Goal: Information Seeking & Learning: Check status

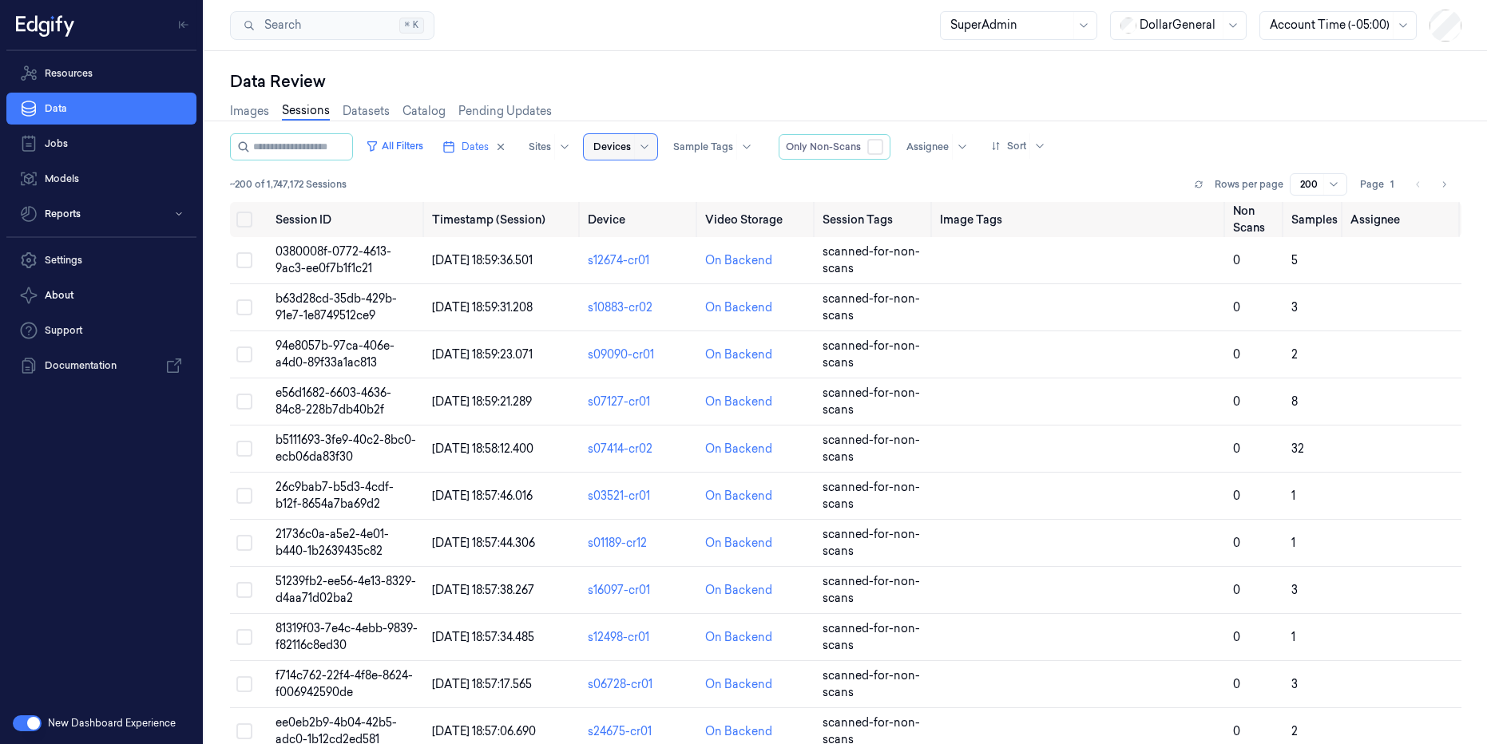
paste input "s24190-cr11"
type input "s24190-cr11"
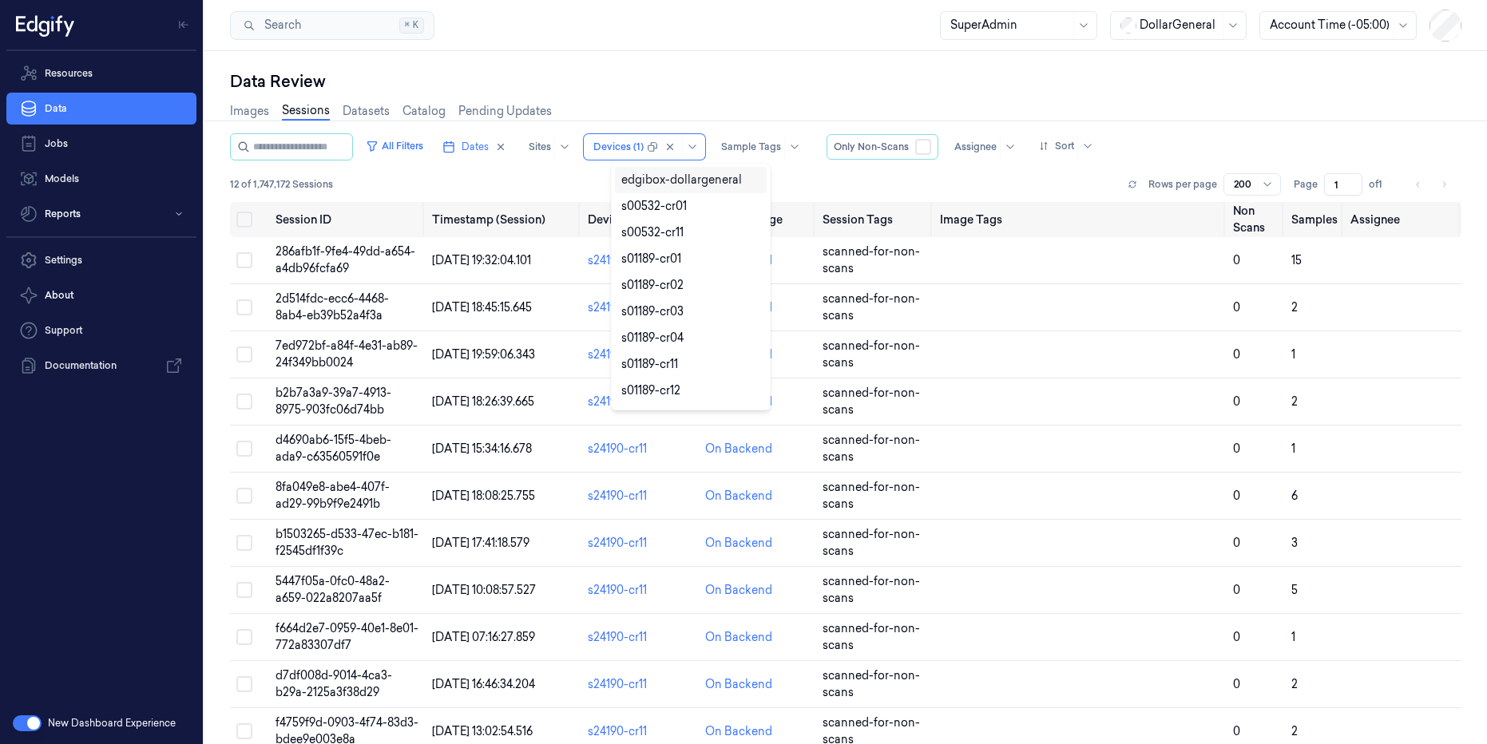
click at [615, 67] on div "Data Review Images Sessions Datasets Catalog Pending Updates All Filters Dates …" at bounding box center [845, 397] width 1283 height 693
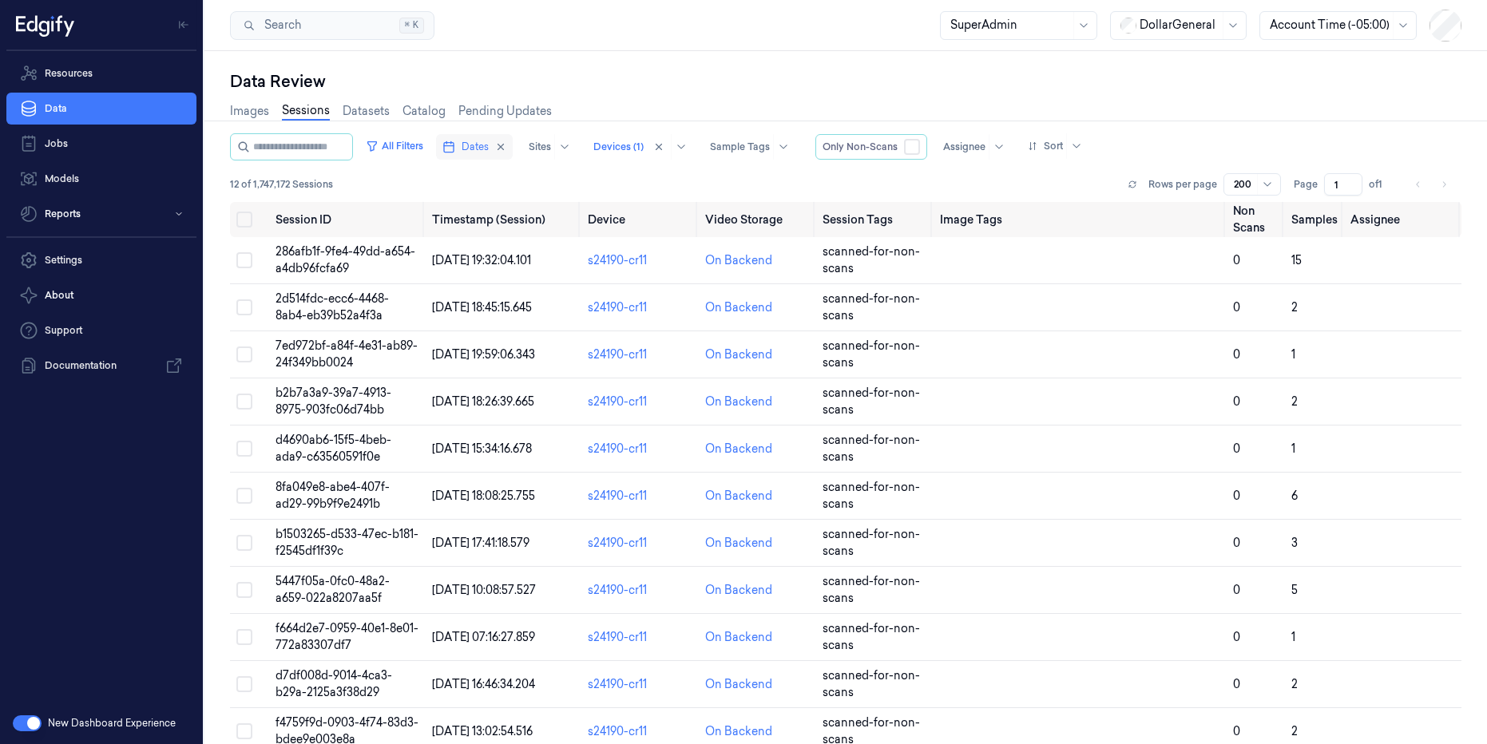
click at [489, 145] on span "Dates" at bounding box center [475, 147] width 27 height 14
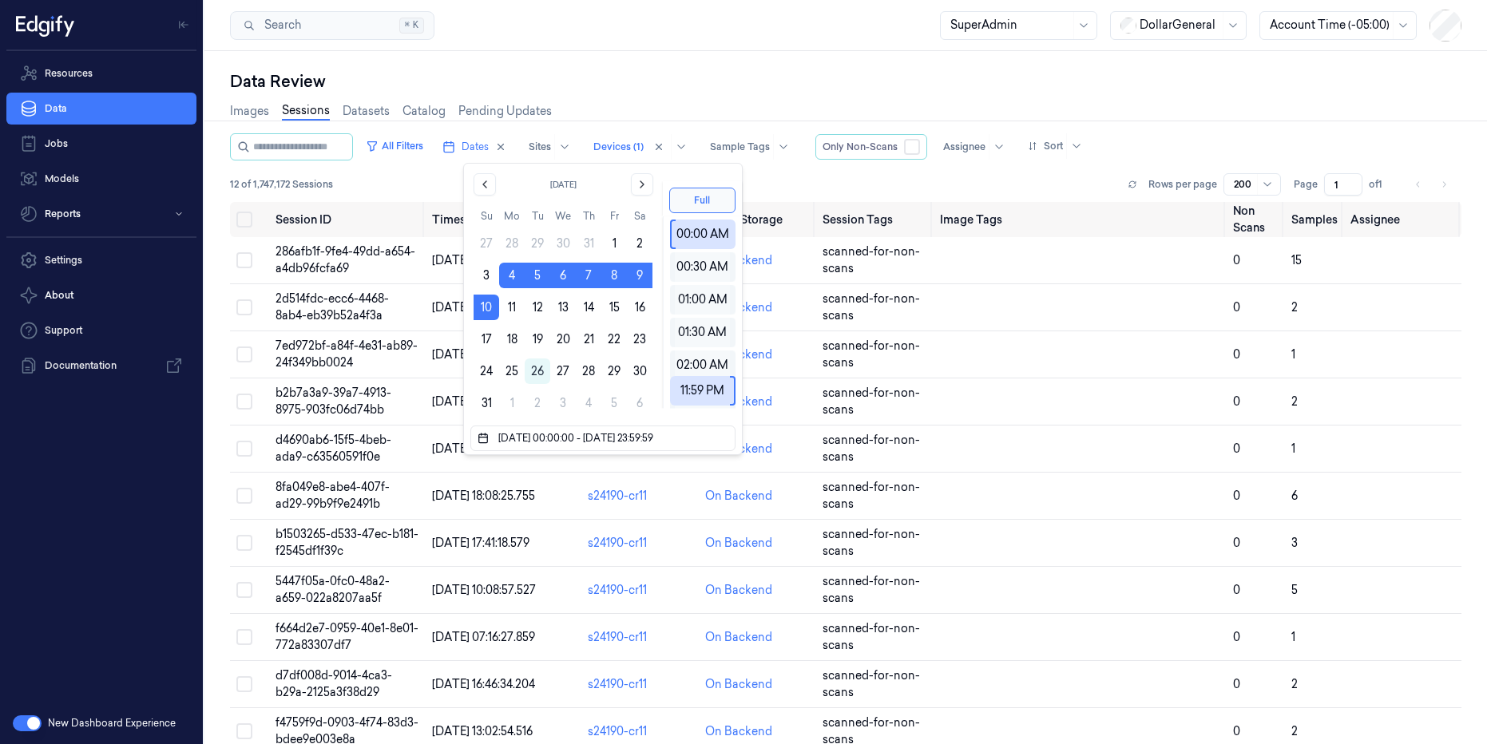
click at [653, 73] on div "Data Review" at bounding box center [845, 81] width 1231 height 22
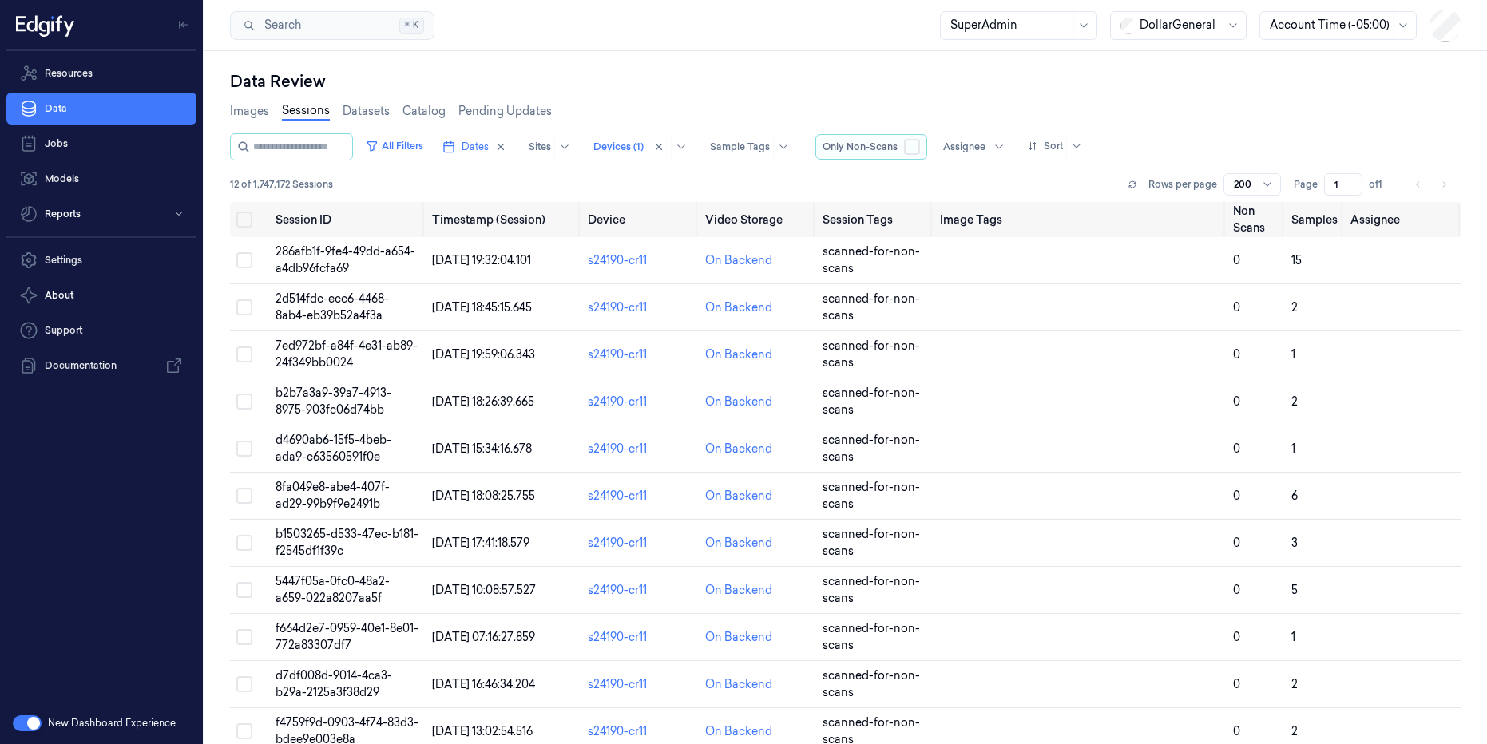
click at [920, 146] on button "button" at bounding box center [912, 147] width 16 height 16
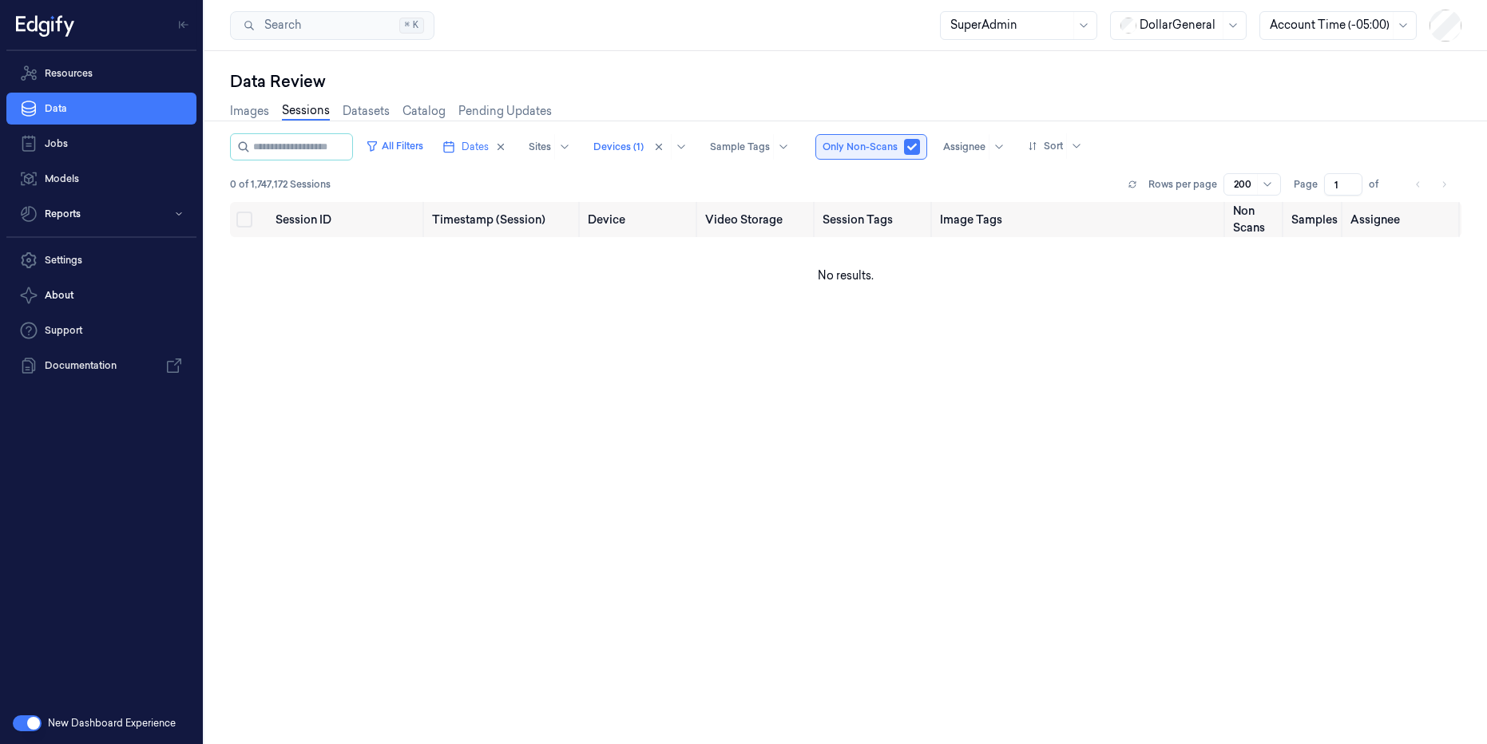
click at [920, 146] on button "button" at bounding box center [912, 147] width 16 height 16
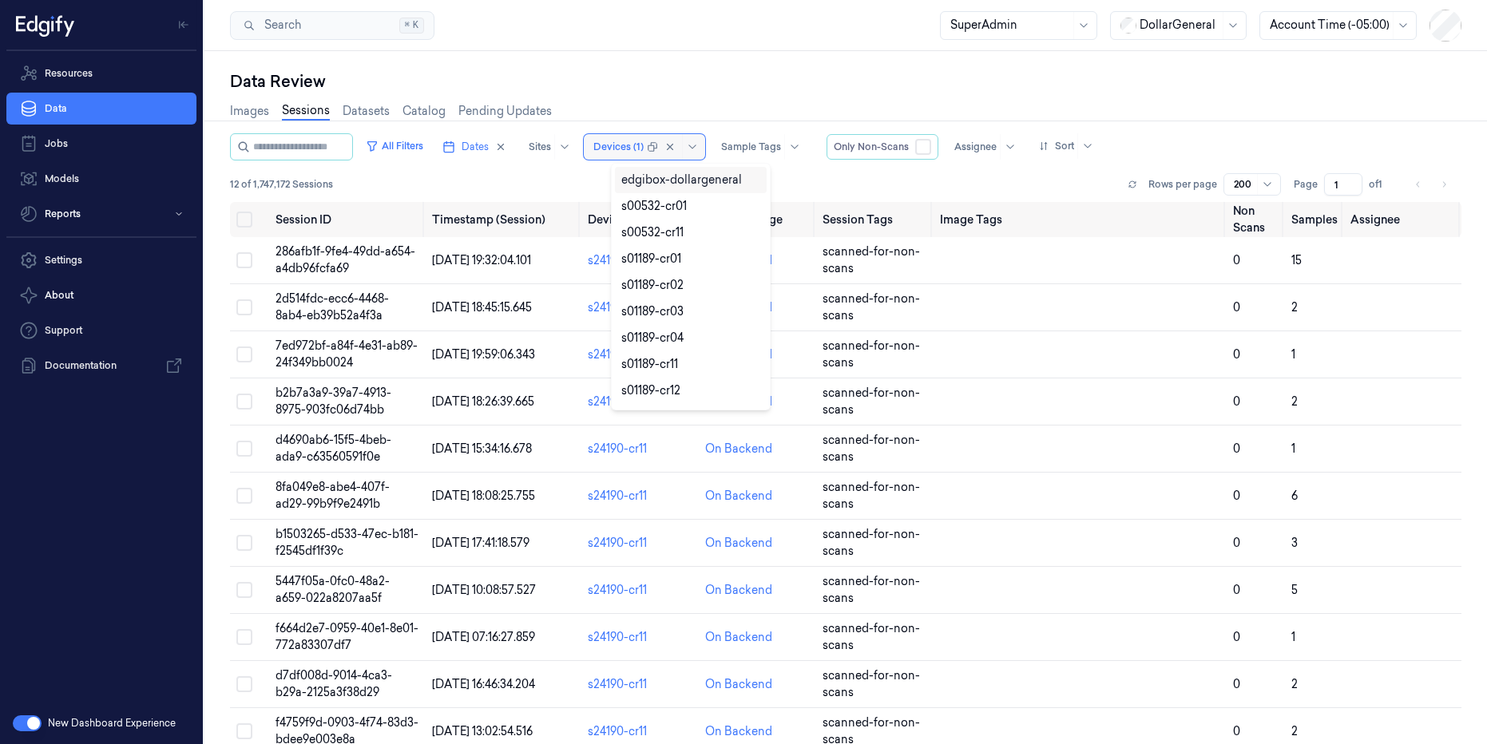
click at [644, 150] on div at bounding box center [618, 147] width 50 height 14
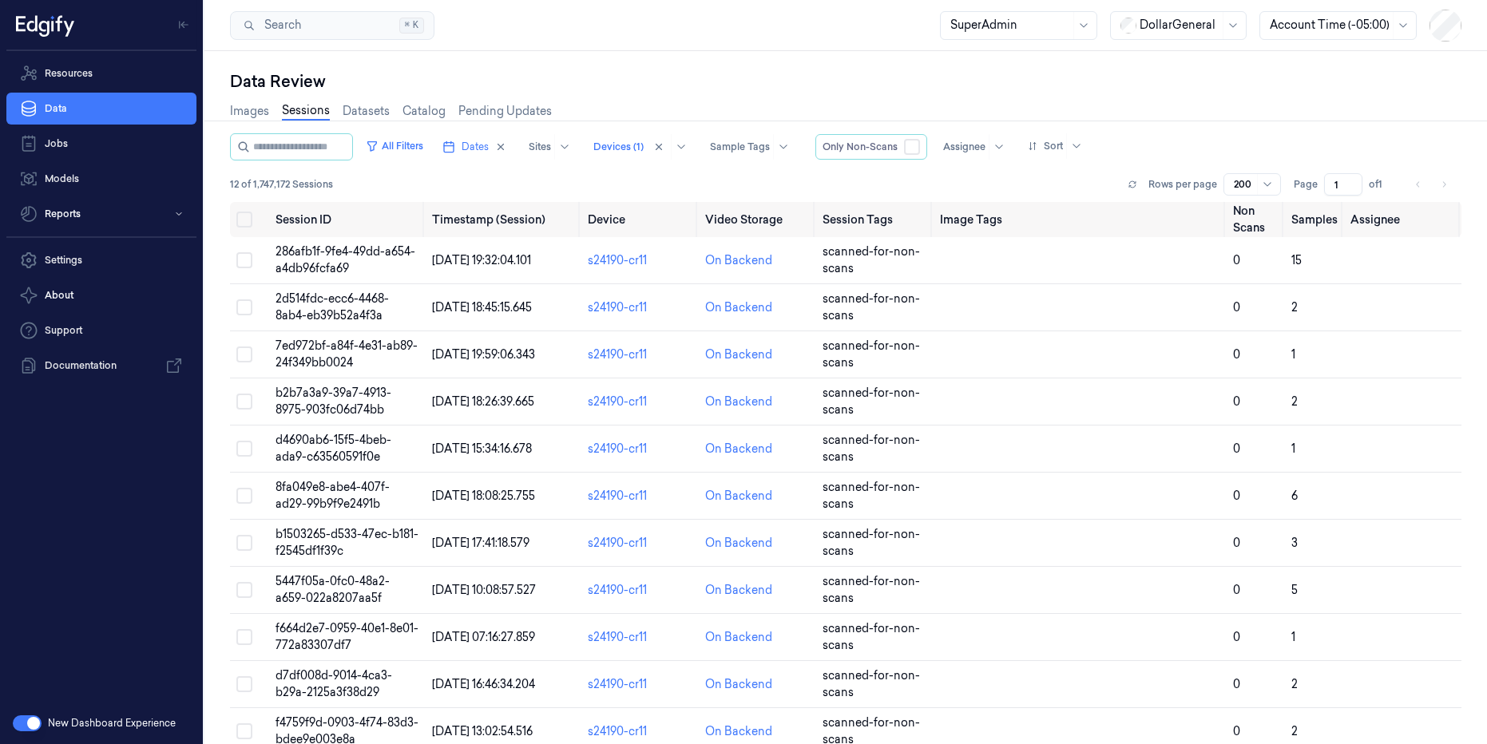
click at [663, 92] on div "Data Review" at bounding box center [845, 81] width 1231 height 22
click at [643, 145] on div at bounding box center [618, 147] width 50 height 14
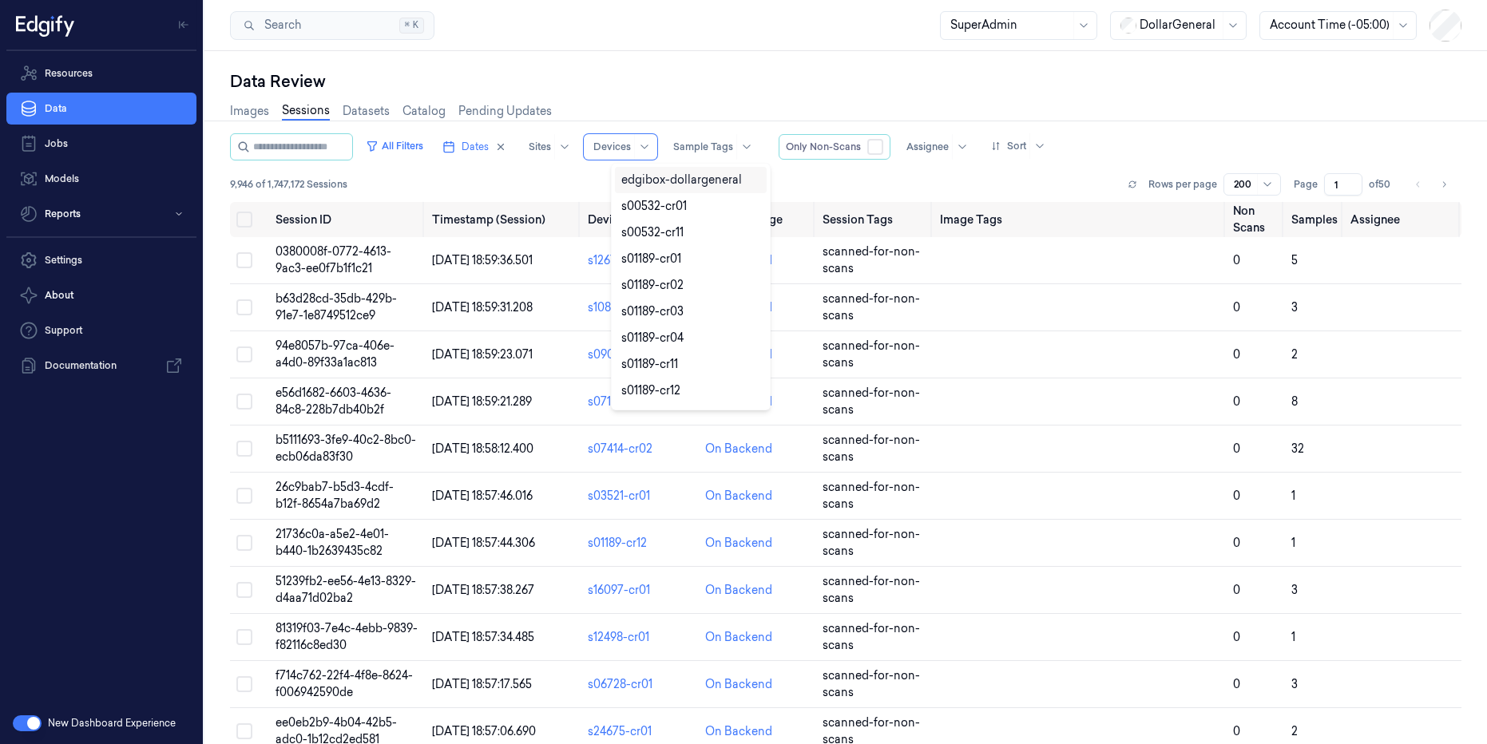
type input "s03521-cr11"
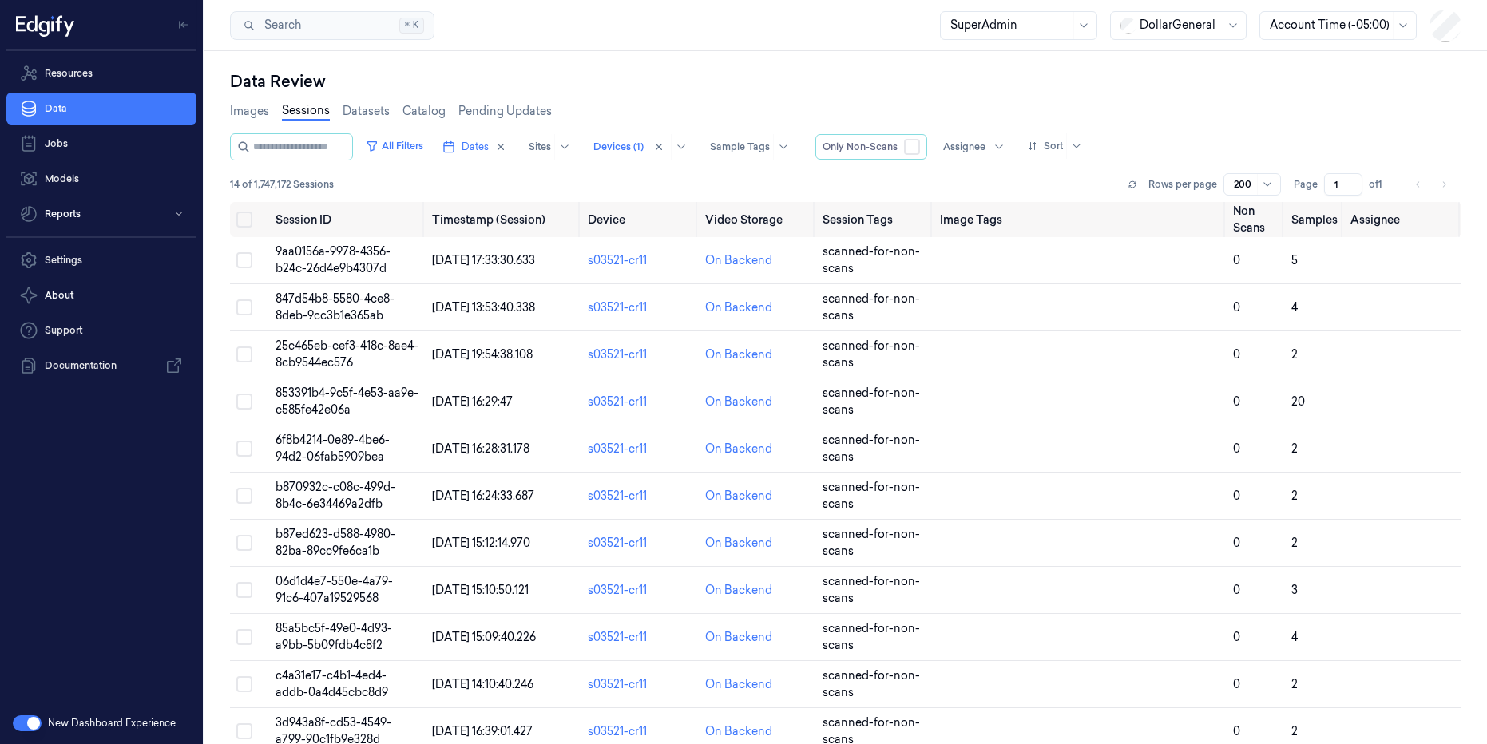
click at [956, 79] on div "Data Review" at bounding box center [845, 81] width 1231 height 22
click at [920, 147] on button "button" at bounding box center [912, 147] width 16 height 16
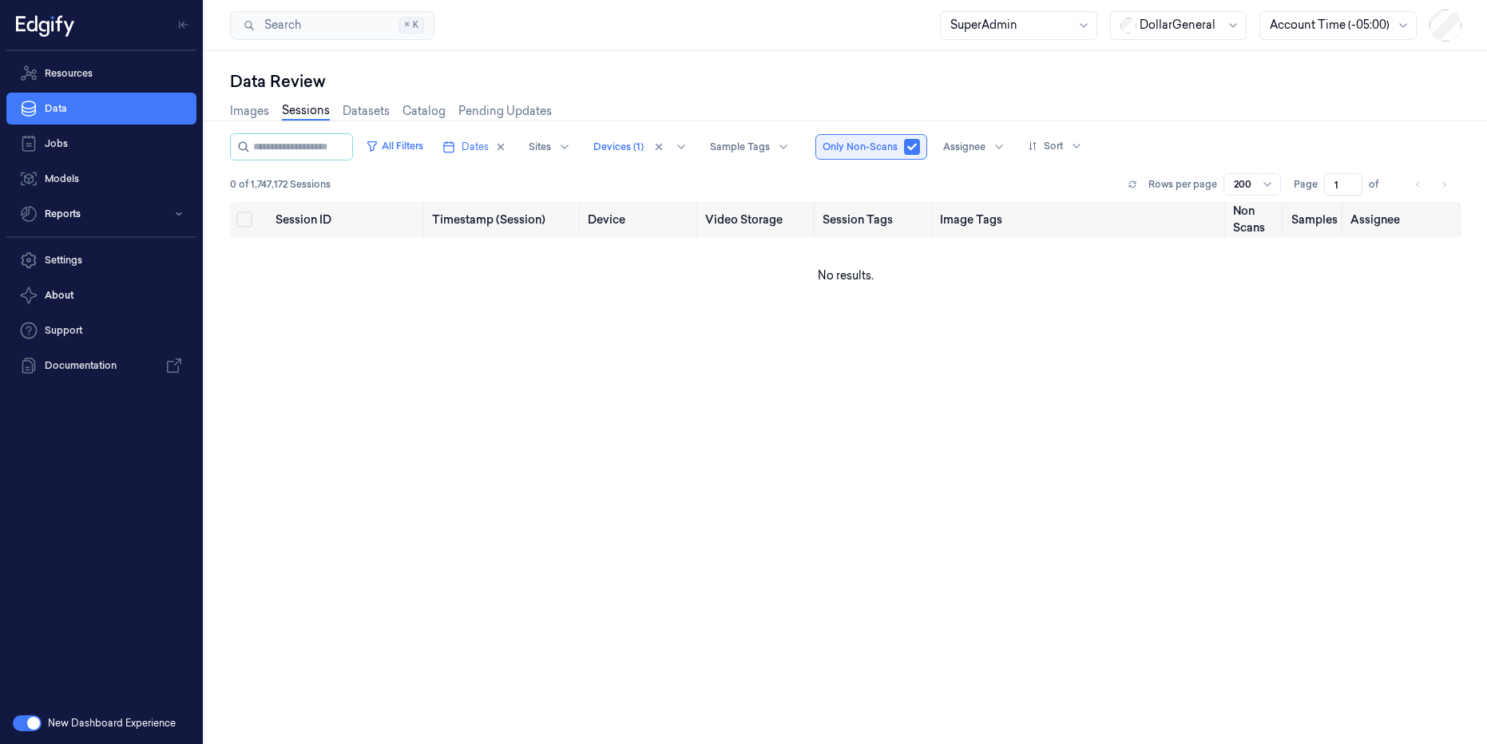
click at [920, 147] on button "button" at bounding box center [912, 147] width 16 height 16
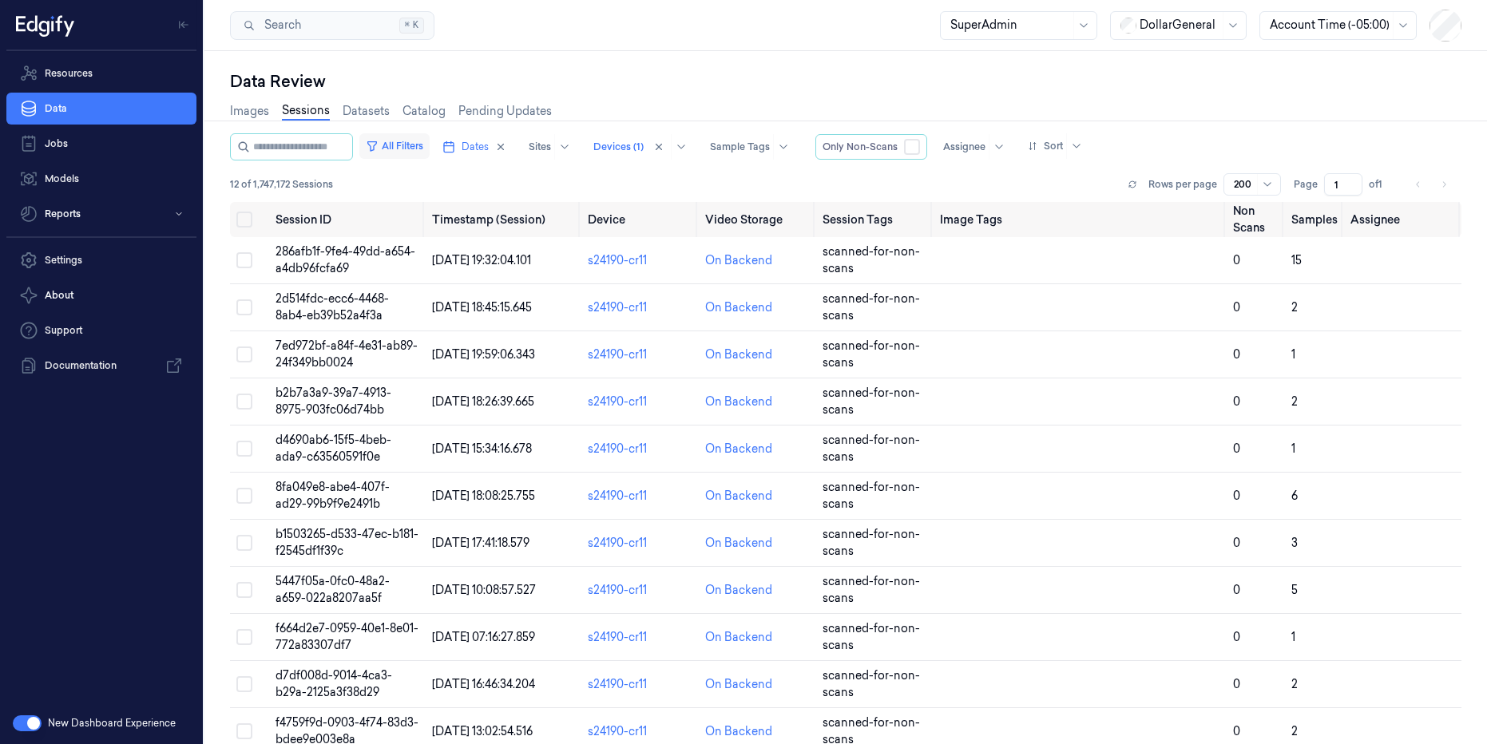
click at [425, 154] on button "All Filters" at bounding box center [394, 146] width 70 height 26
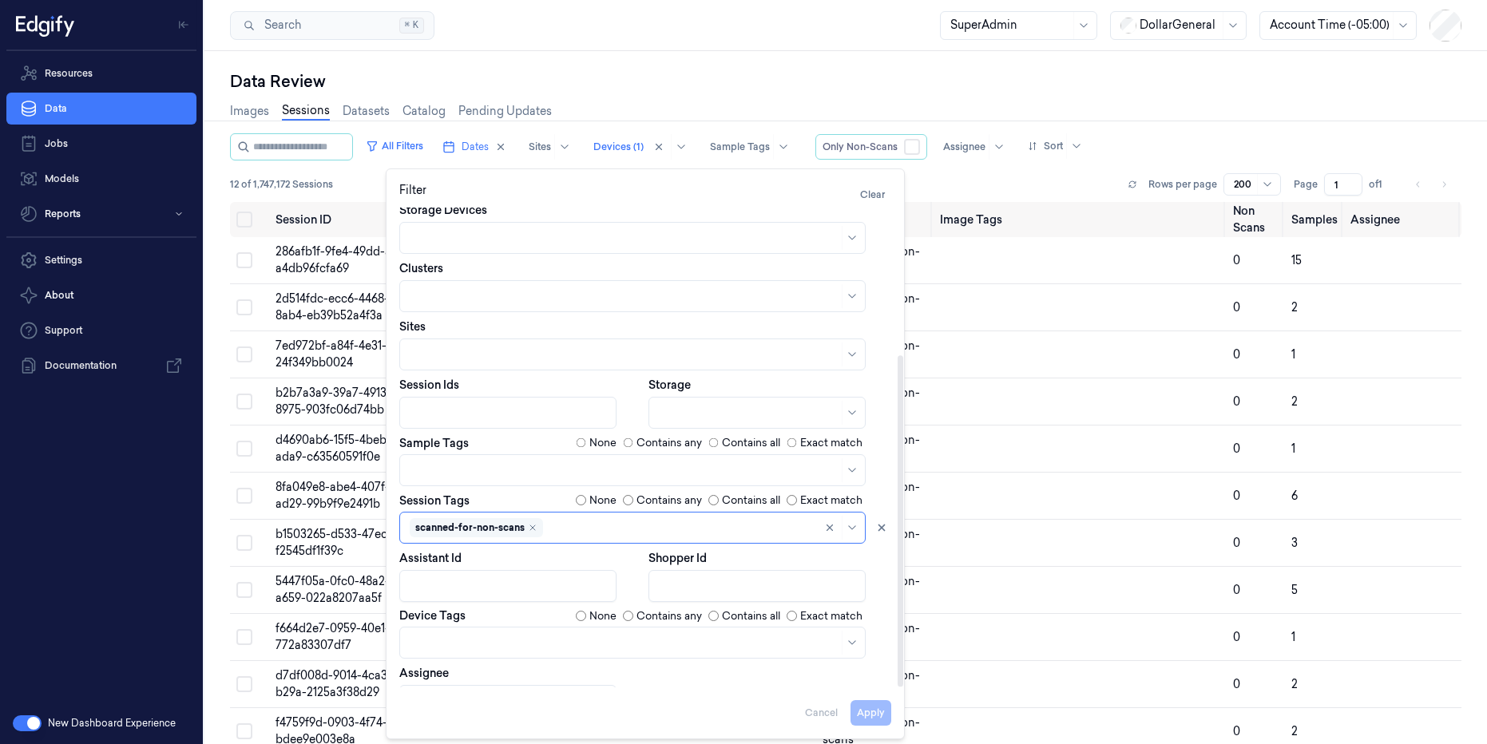
scroll to position [213, 0]
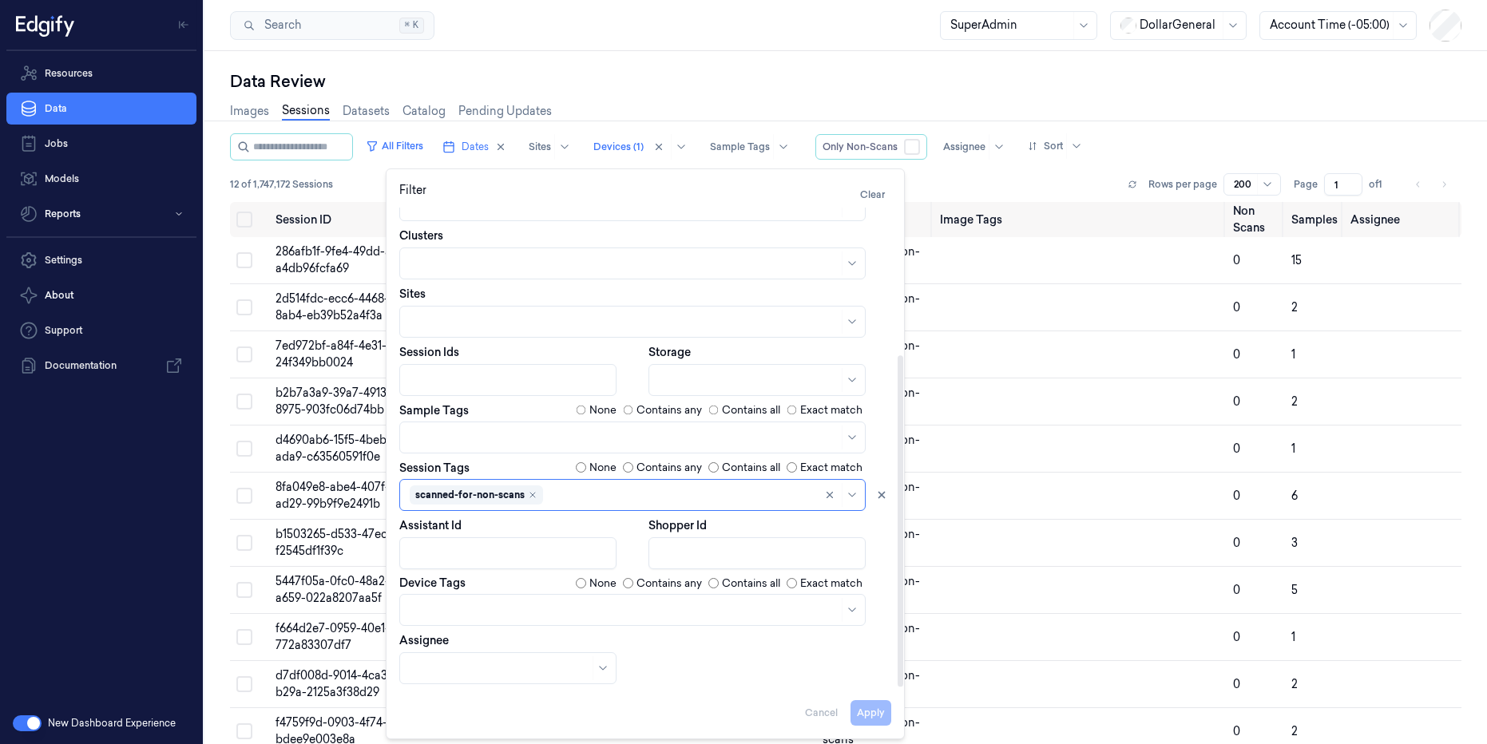
click at [458, 430] on div at bounding box center [624, 437] width 429 height 17
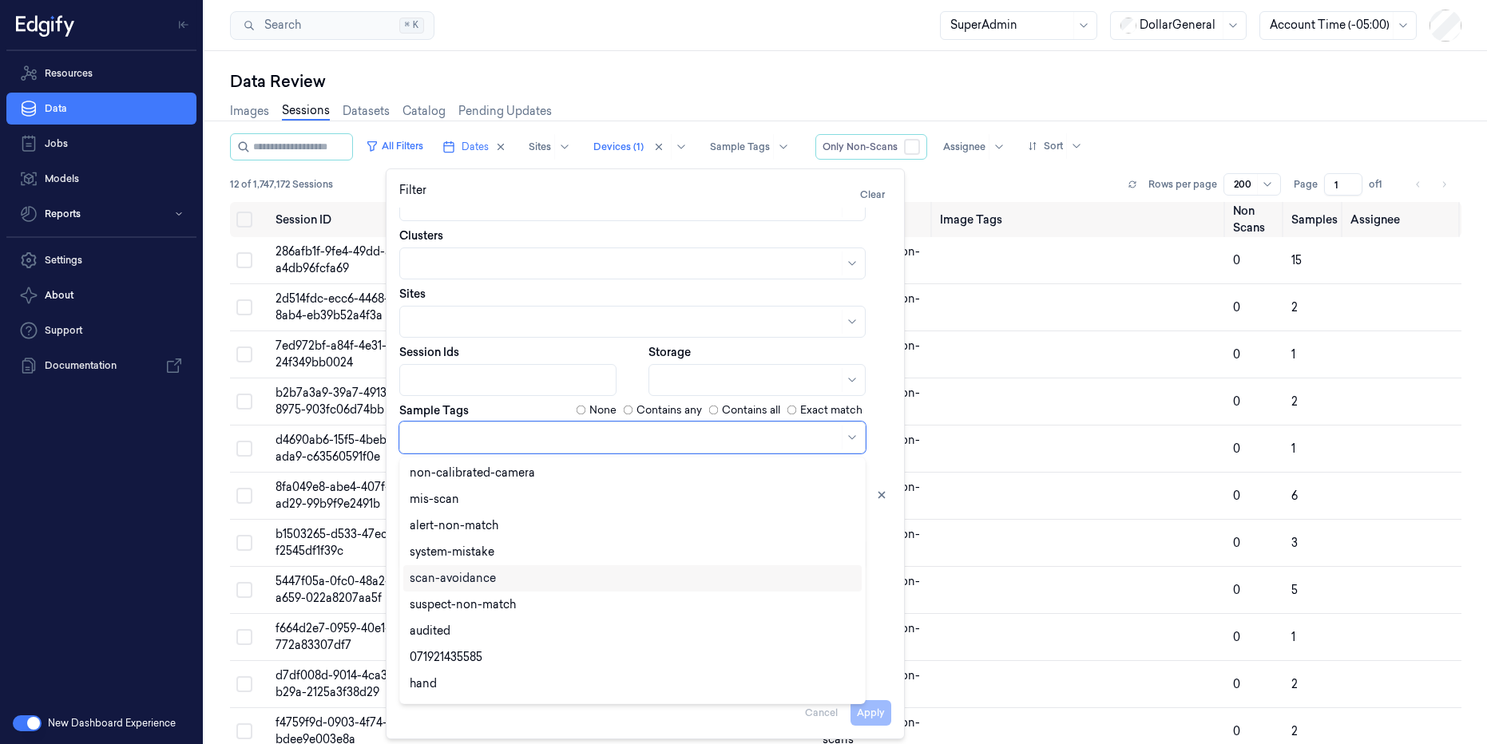
scroll to position [144, 0]
click at [733, 57] on div "Data Review Images Sessions Datasets Catalog Pending Updates All Filters Dates …" at bounding box center [845, 397] width 1283 height 693
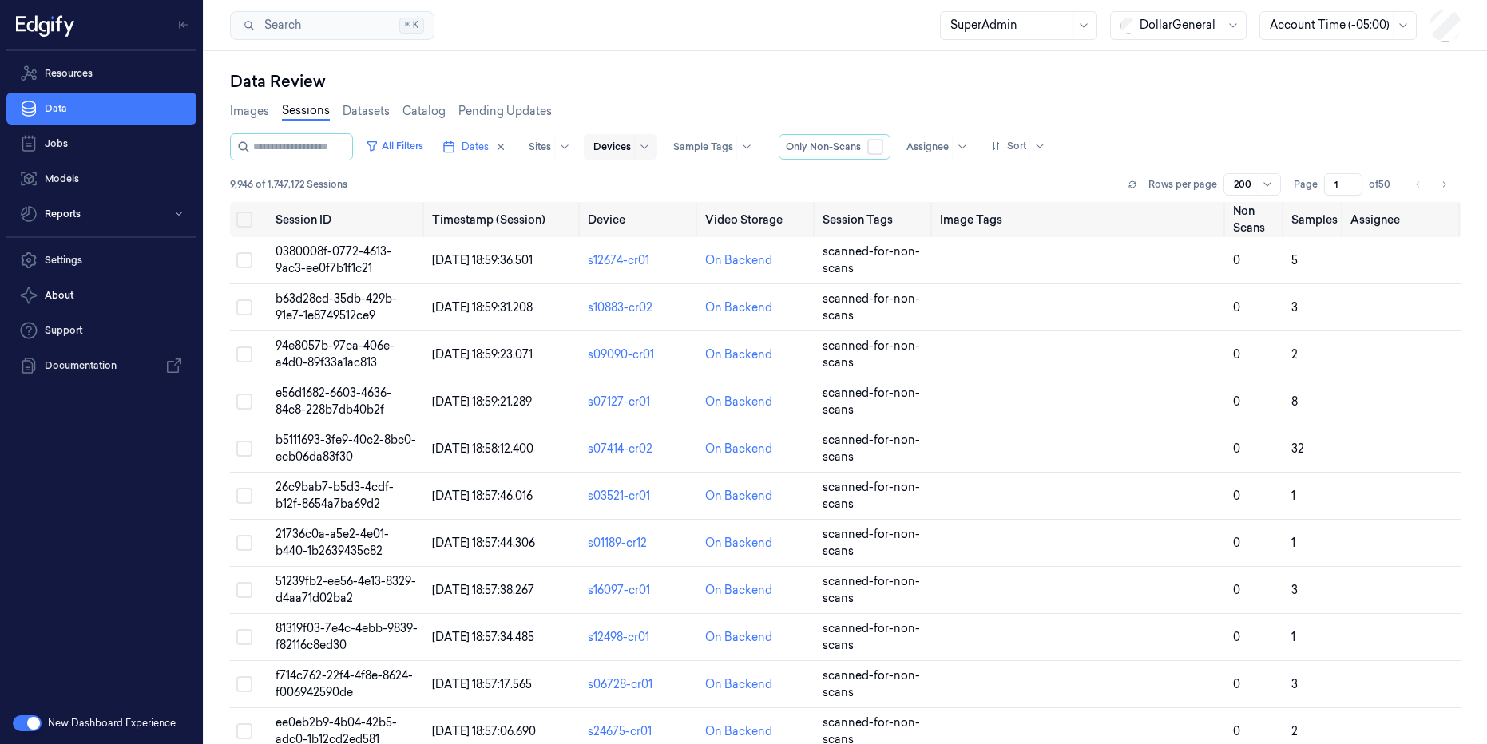
click at [244, 188] on span "9,946 of 1,747,172 Sessions" at bounding box center [288, 184] width 117 height 14
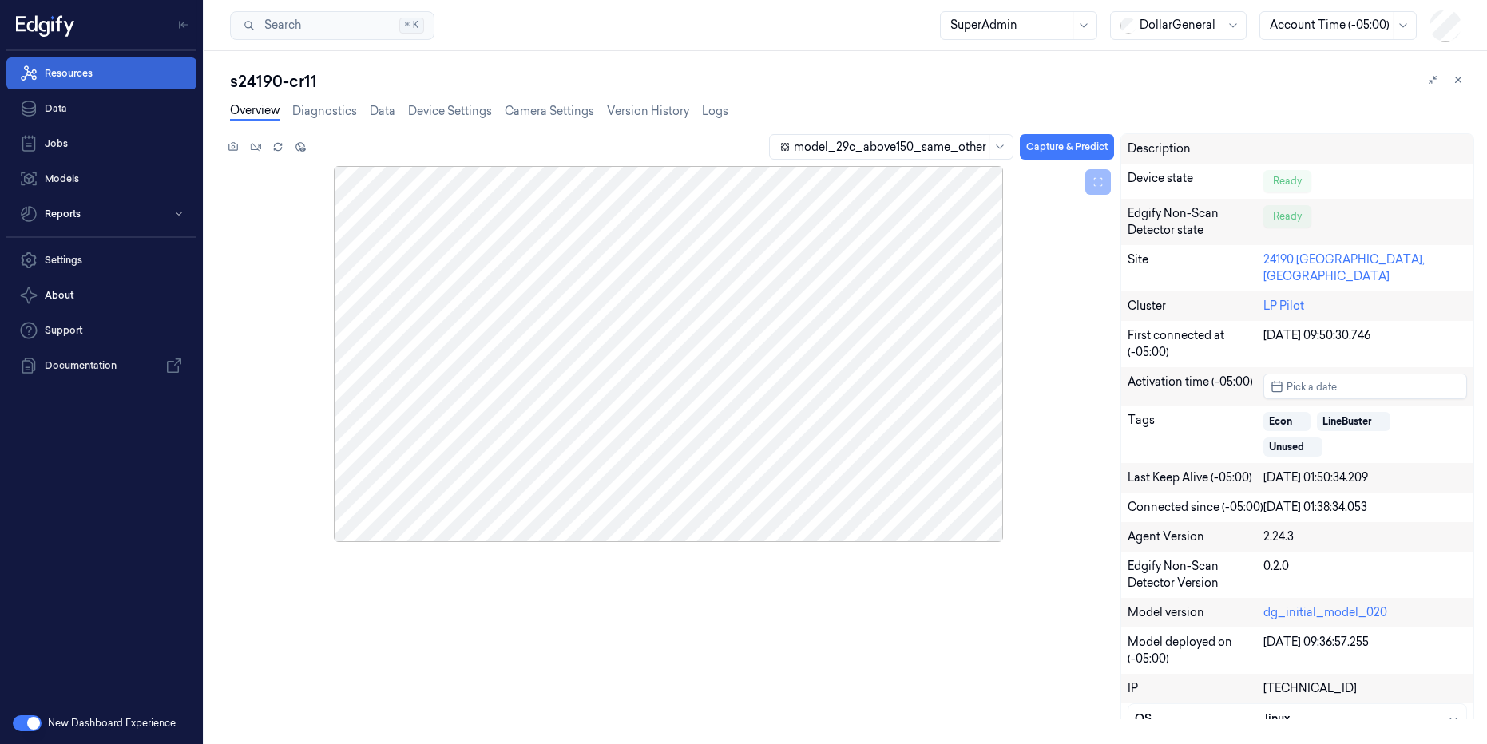
click at [72, 69] on link "Resources" at bounding box center [101, 74] width 190 height 32
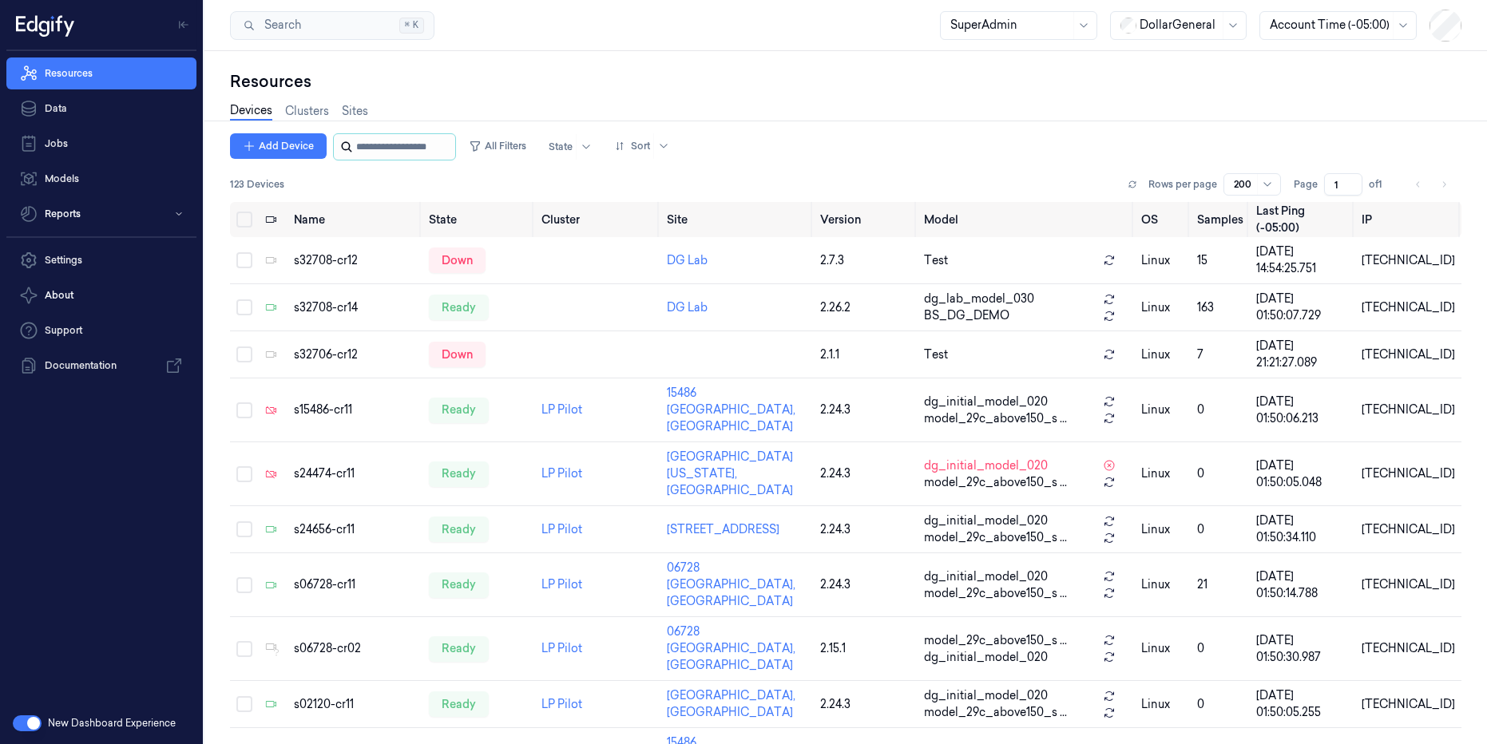
click at [429, 140] on input "string" at bounding box center [404, 147] width 96 height 26
paste input "**********"
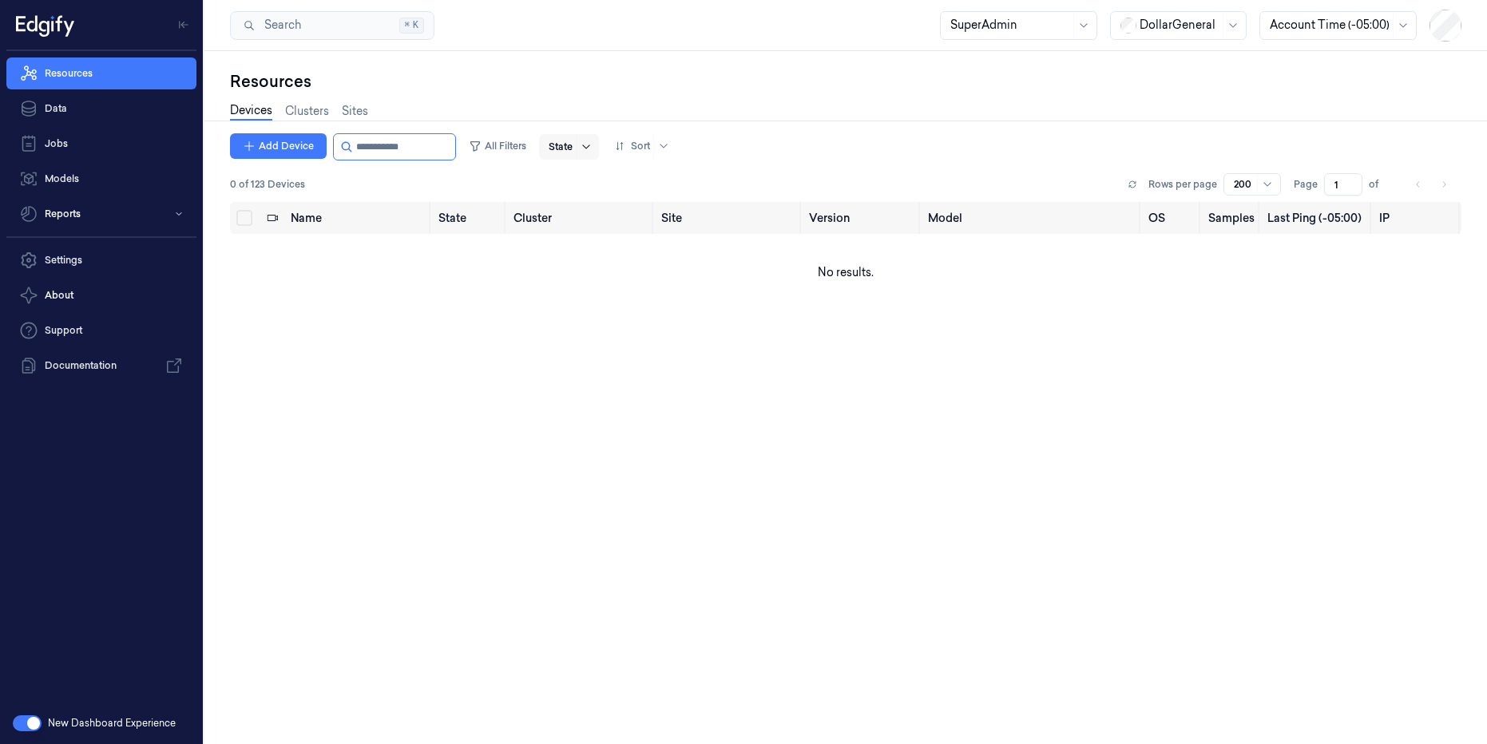
type input "**********"
click at [593, 144] on icon at bounding box center [586, 147] width 13 height 13
click at [612, 284] on div "Disabled" at bounding box center [599, 285] width 48 height 17
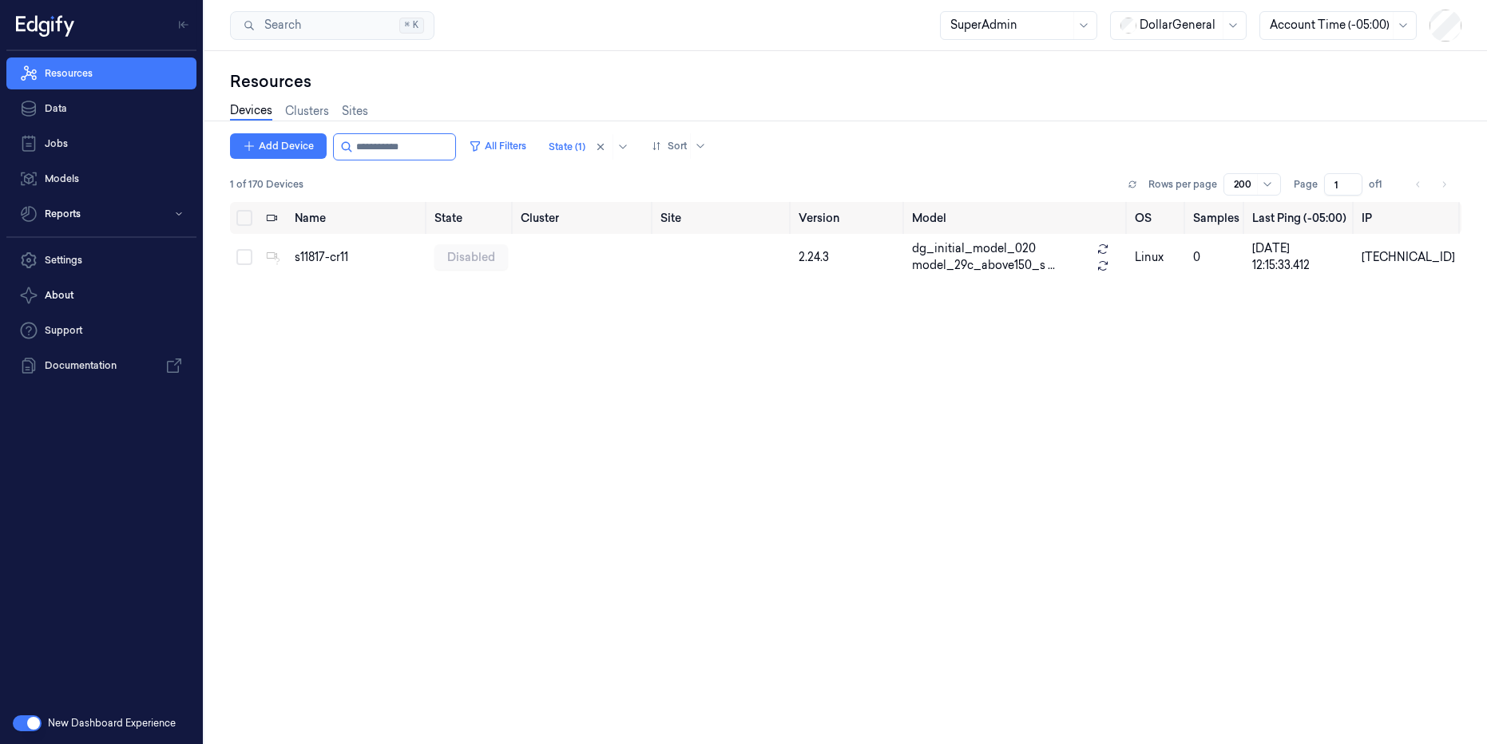
click at [843, 58] on div "Resources Devices Clusters Sites Add Device All Filters State (1) Sort 1 of 170…" at bounding box center [845, 397] width 1283 height 693
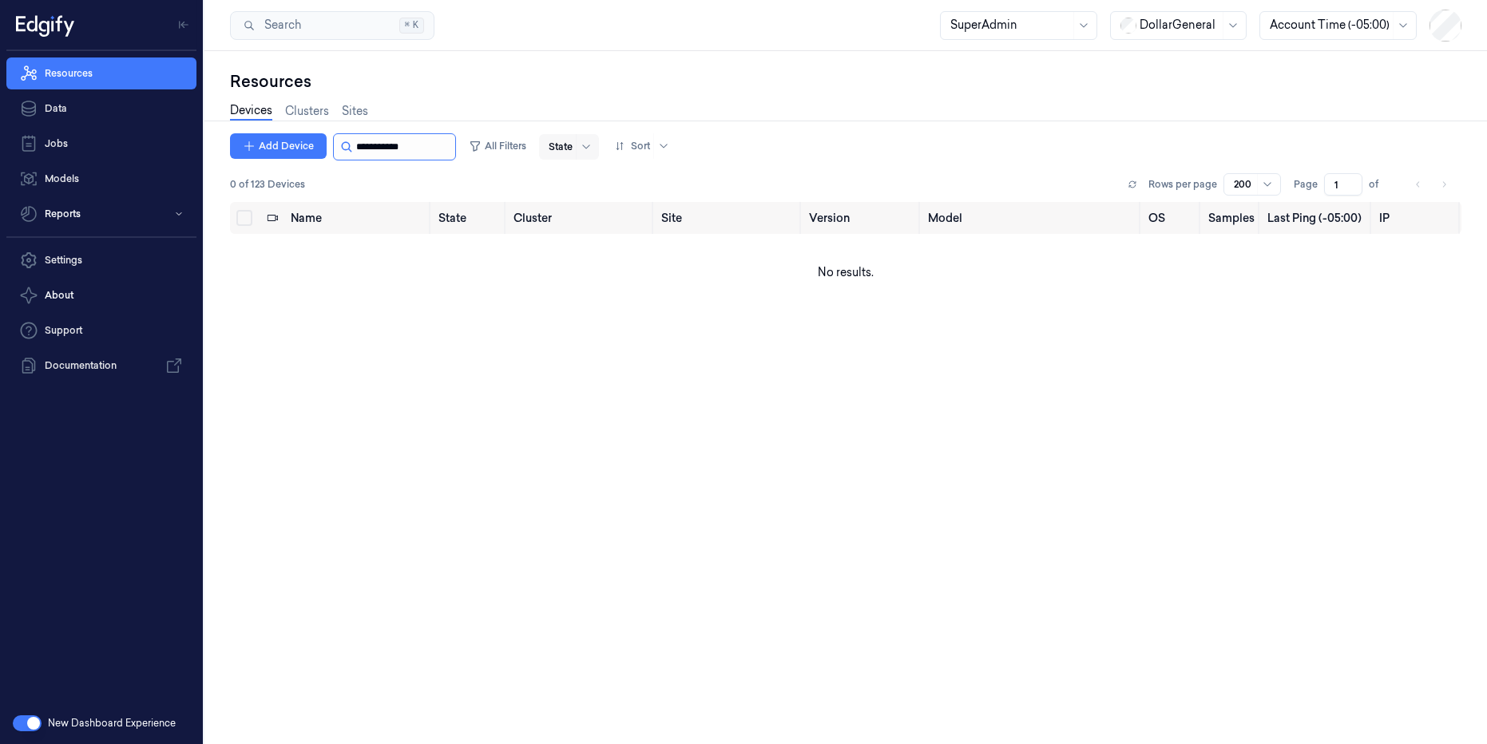
click at [447, 143] on input "string" at bounding box center [404, 147] width 96 height 26
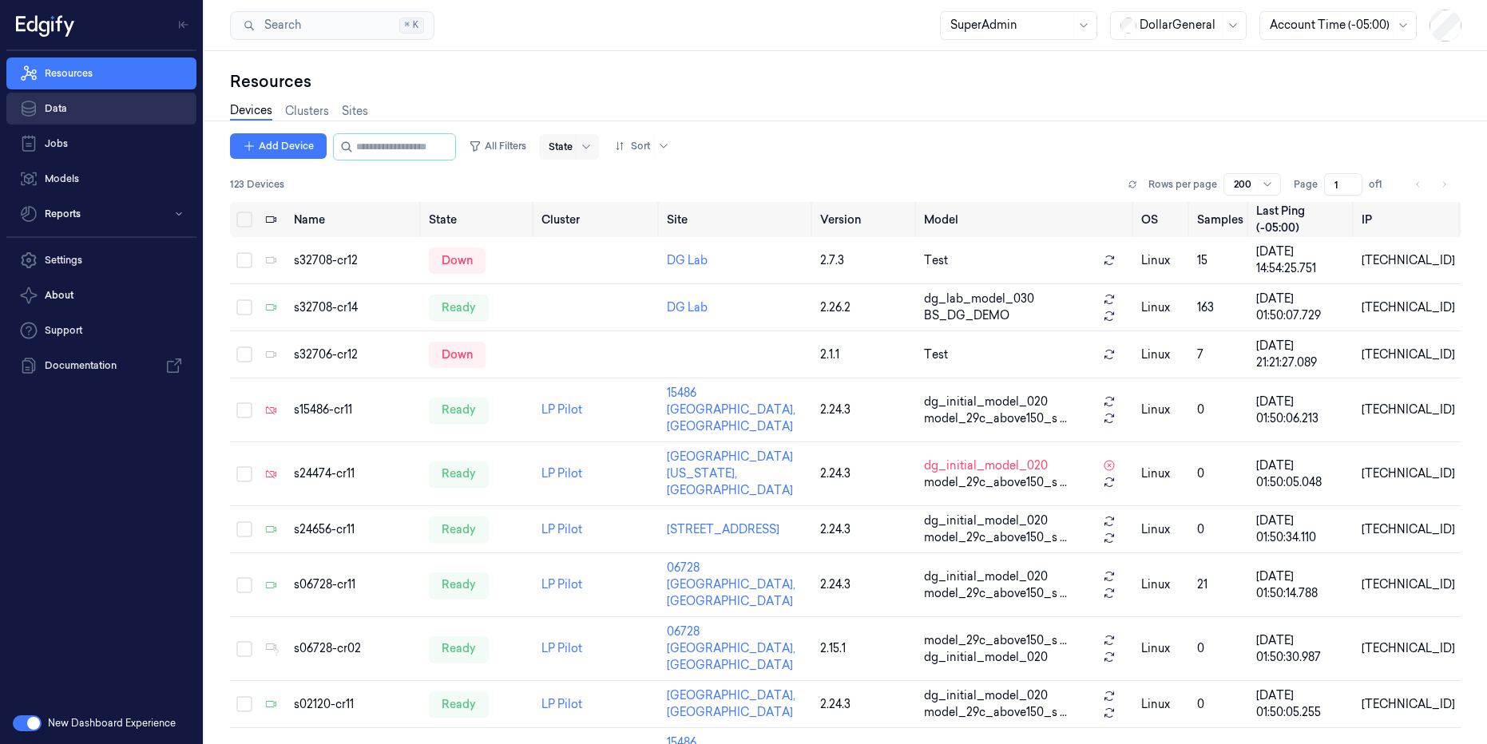
click at [69, 105] on link "Data" at bounding box center [101, 109] width 190 height 32
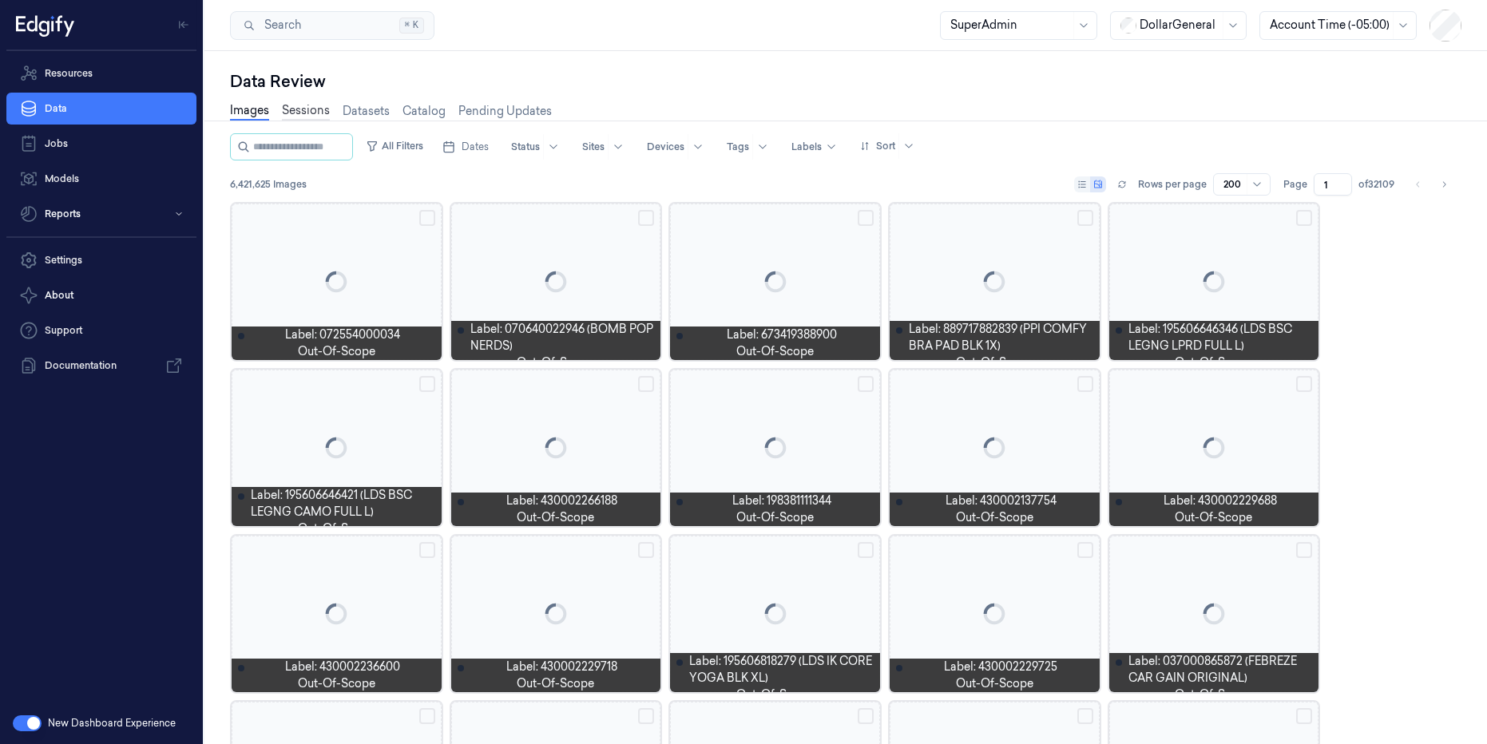
click at [316, 112] on link "Sessions" at bounding box center [306, 111] width 48 height 18
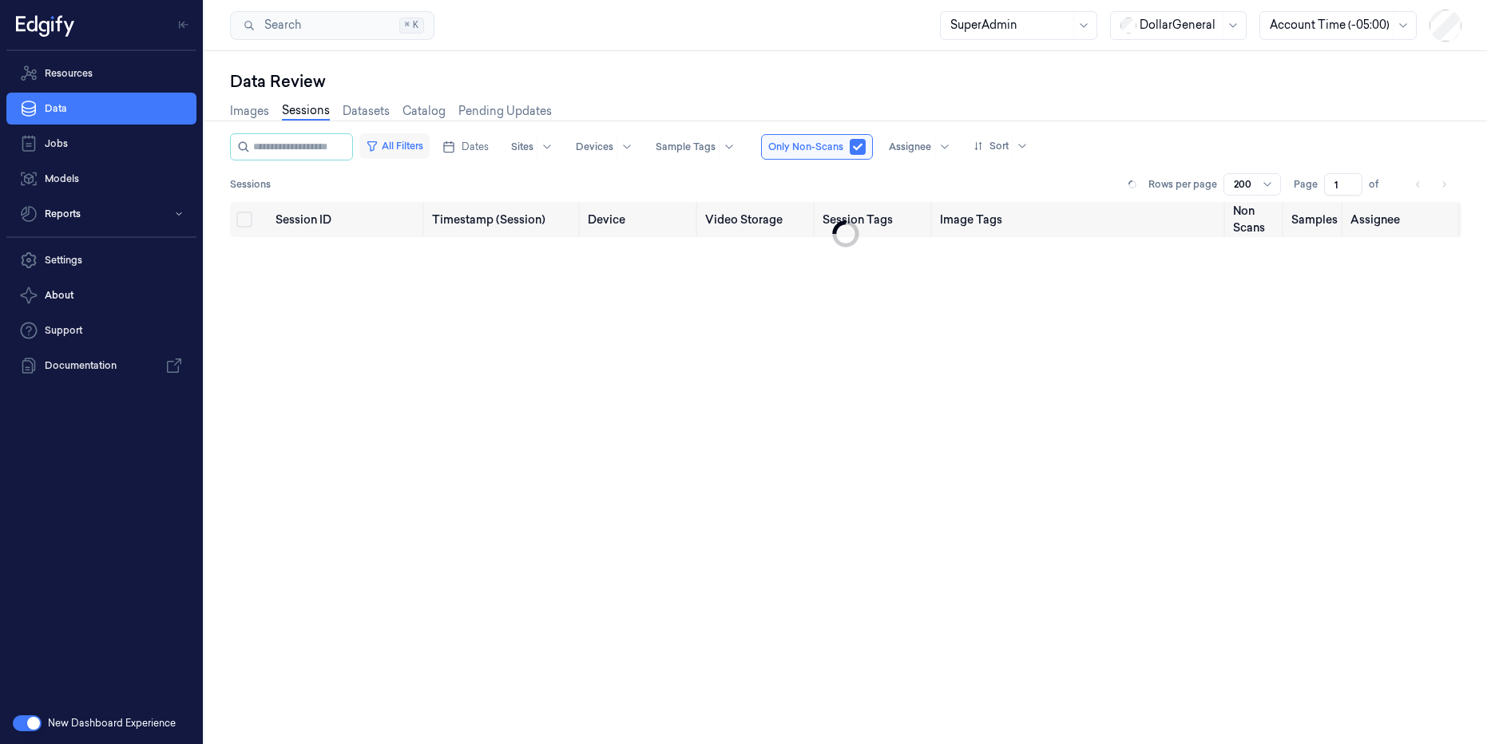
drag, startPoint x: 426, startPoint y: 144, endPoint x: 431, endPoint y: 151, distance: 8.6
click at [426, 144] on button "All Filters" at bounding box center [394, 146] width 70 height 26
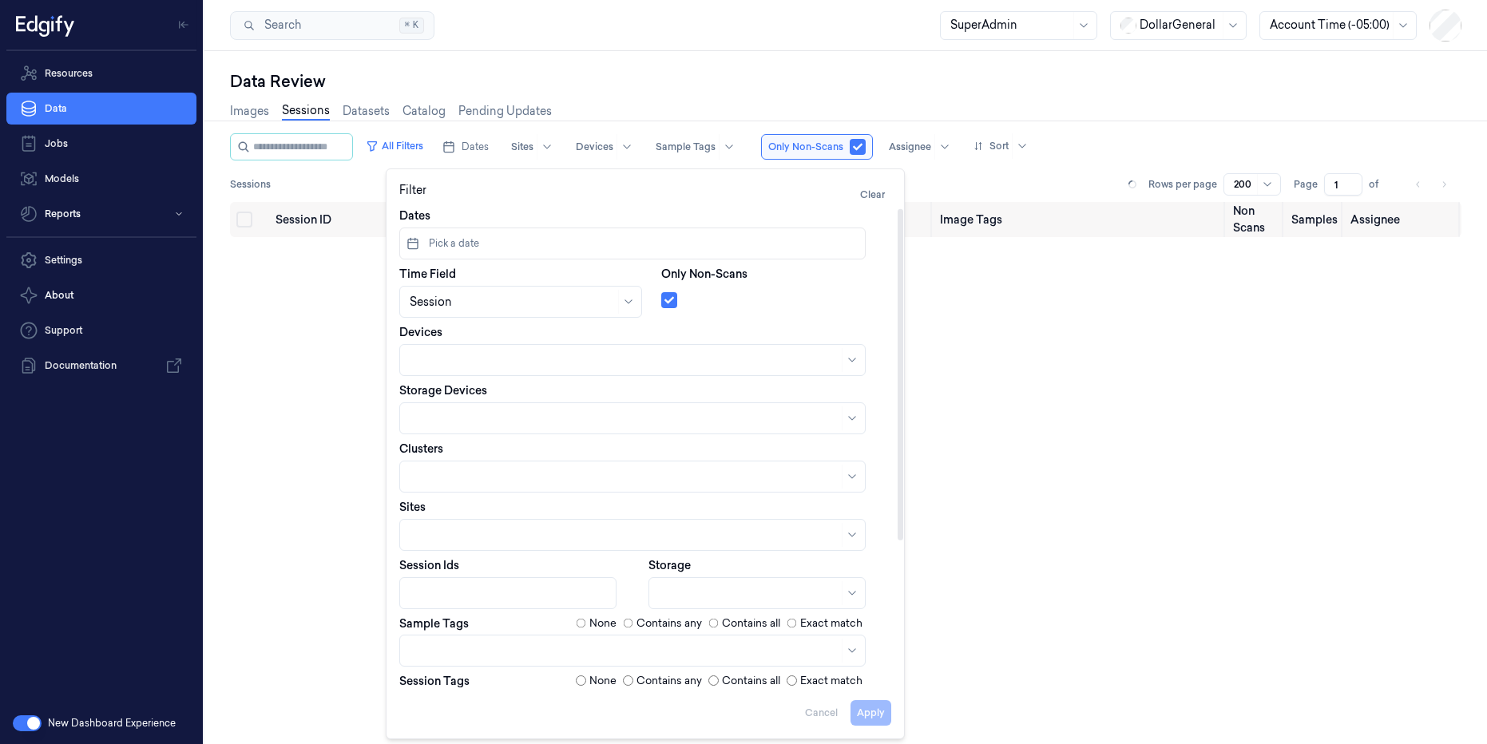
scroll to position [213, 0]
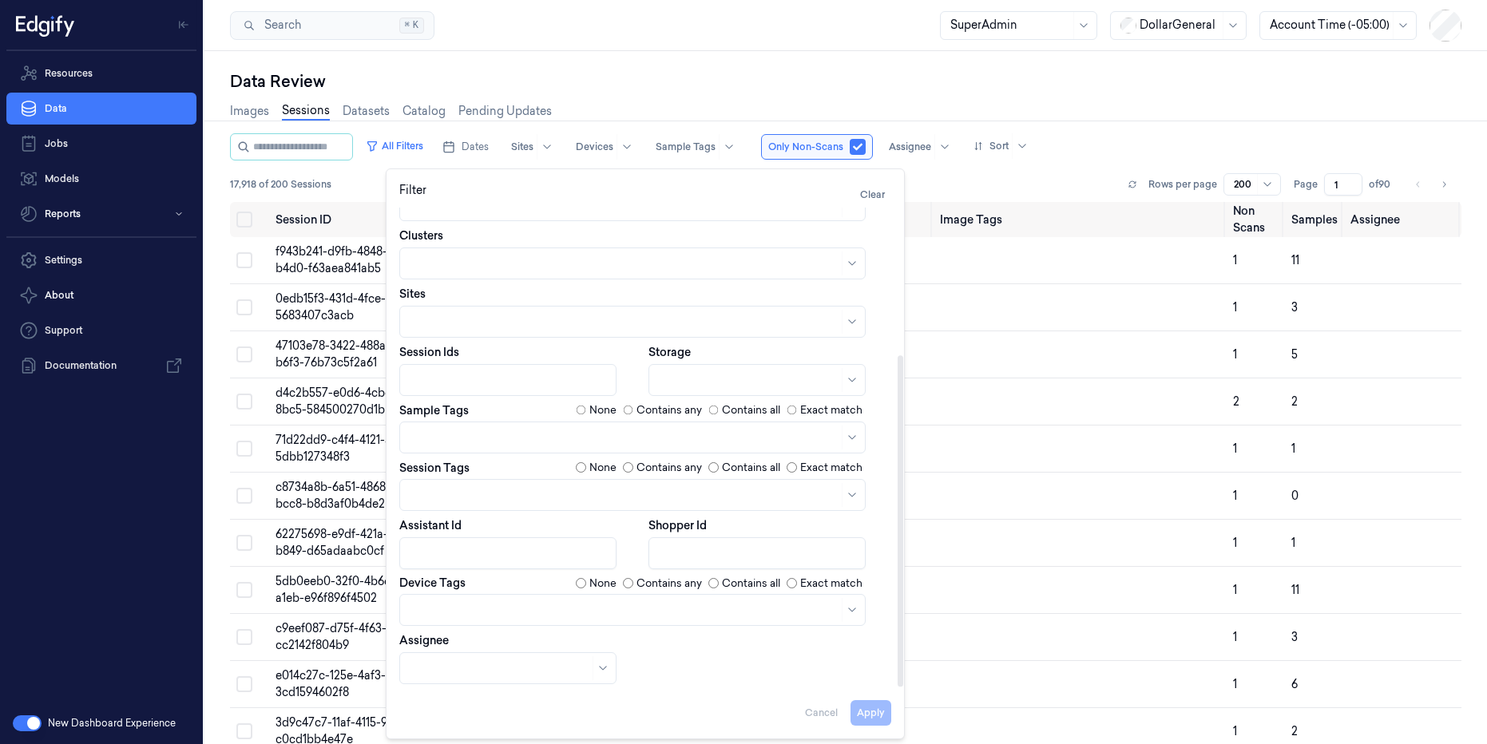
click at [475, 494] on div at bounding box center [624, 494] width 429 height 17
click at [490, 551] on div "scanned-for-non-scans" at bounding box center [474, 557] width 129 height 17
click at [863, 708] on button "Apply" at bounding box center [871, 713] width 41 height 26
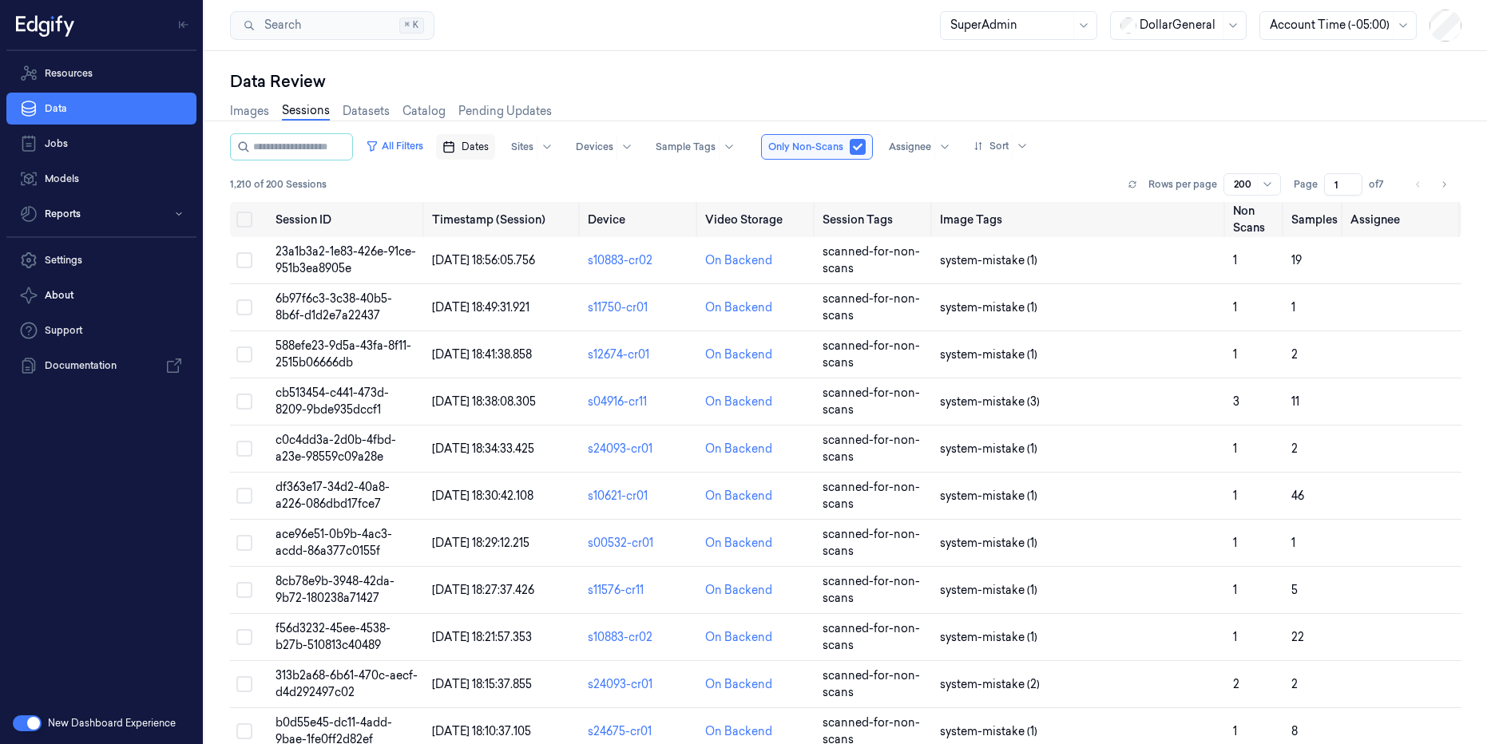
click at [489, 145] on span "Dates" at bounding box center [475, 147] width 27 height 14
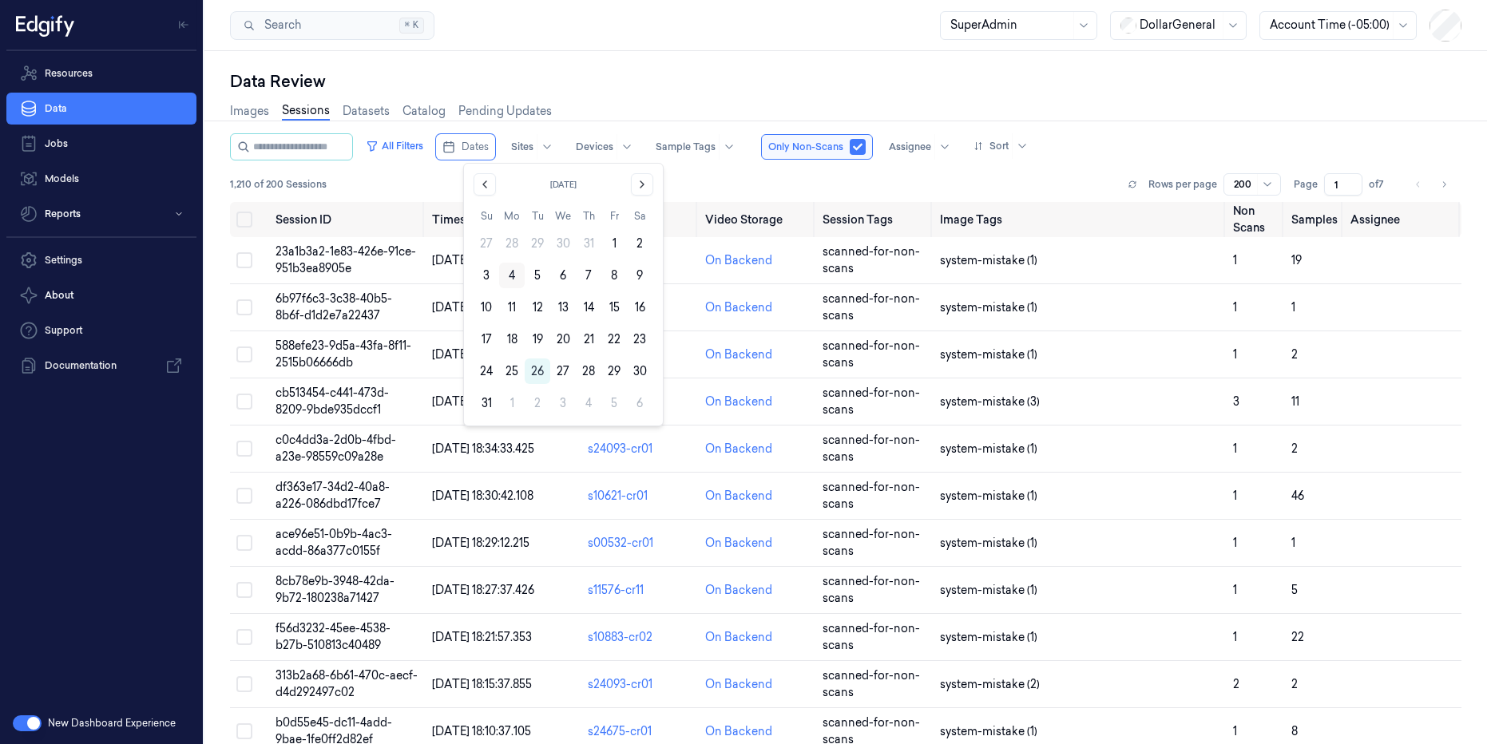
click at [514, 276] on button "4" at bounding box center [512, 276] width 26 height 26
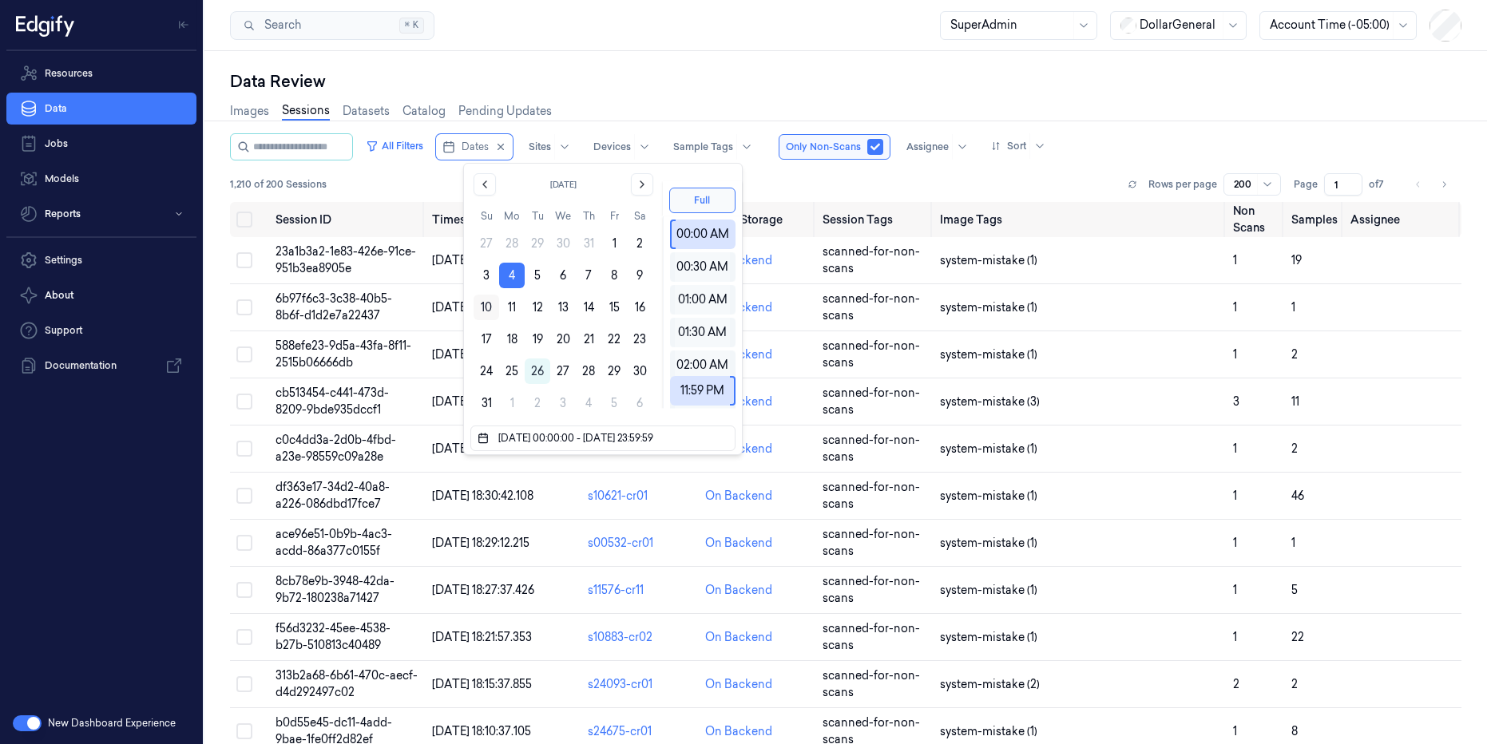
click at [479, 305] on button "10" at bounding box center [487, 308] width 26 height 26
type input "[DATE] 00:00:00 - [DATE] 23:59:59"
click at [752, 46] on div "Search Search... ⌘ K SuperAdmin DollarGeneral Account Time (-05:00)" at bounding box center [845, 25] width 1283 height 51
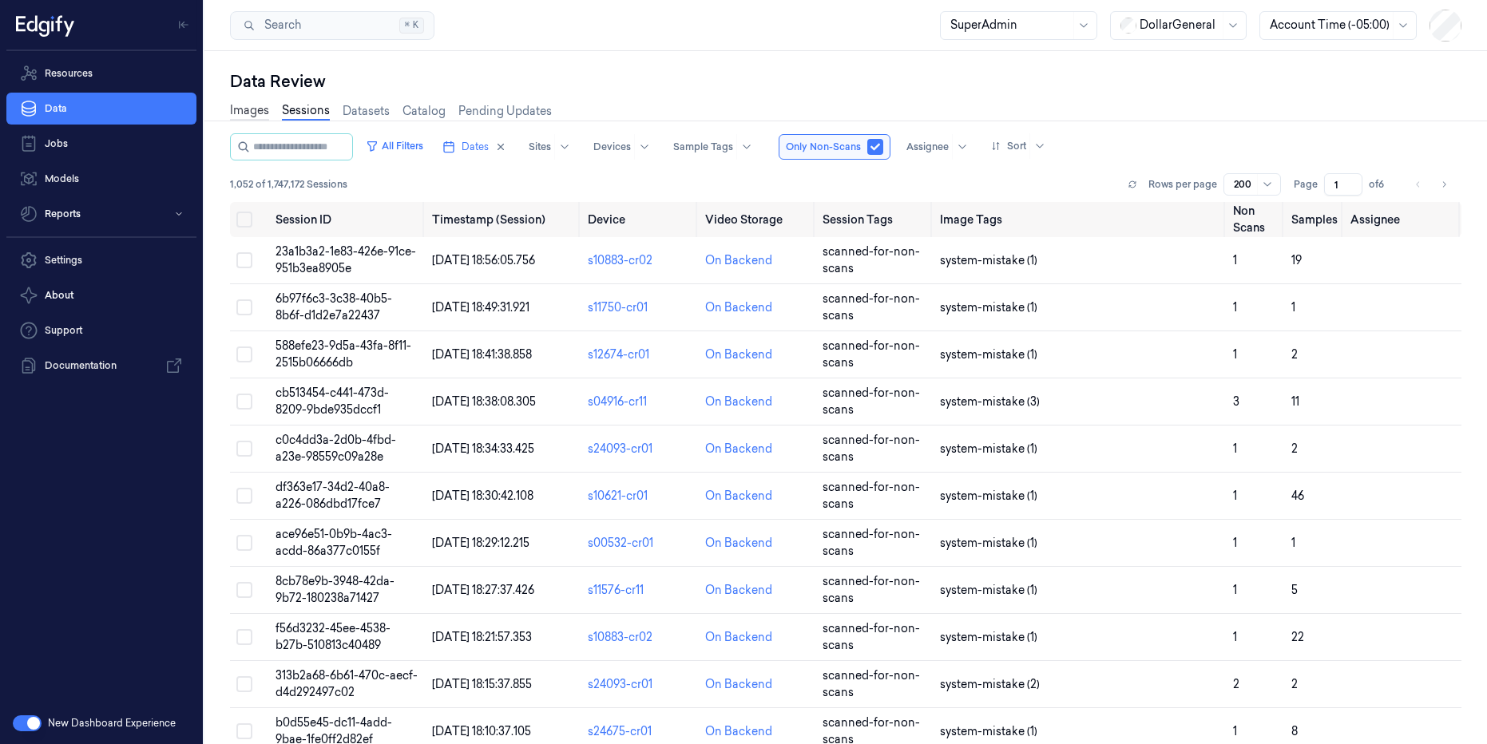
click at [243, 112] on link "Images" at bounding box center [249, 111] width 39 height 18
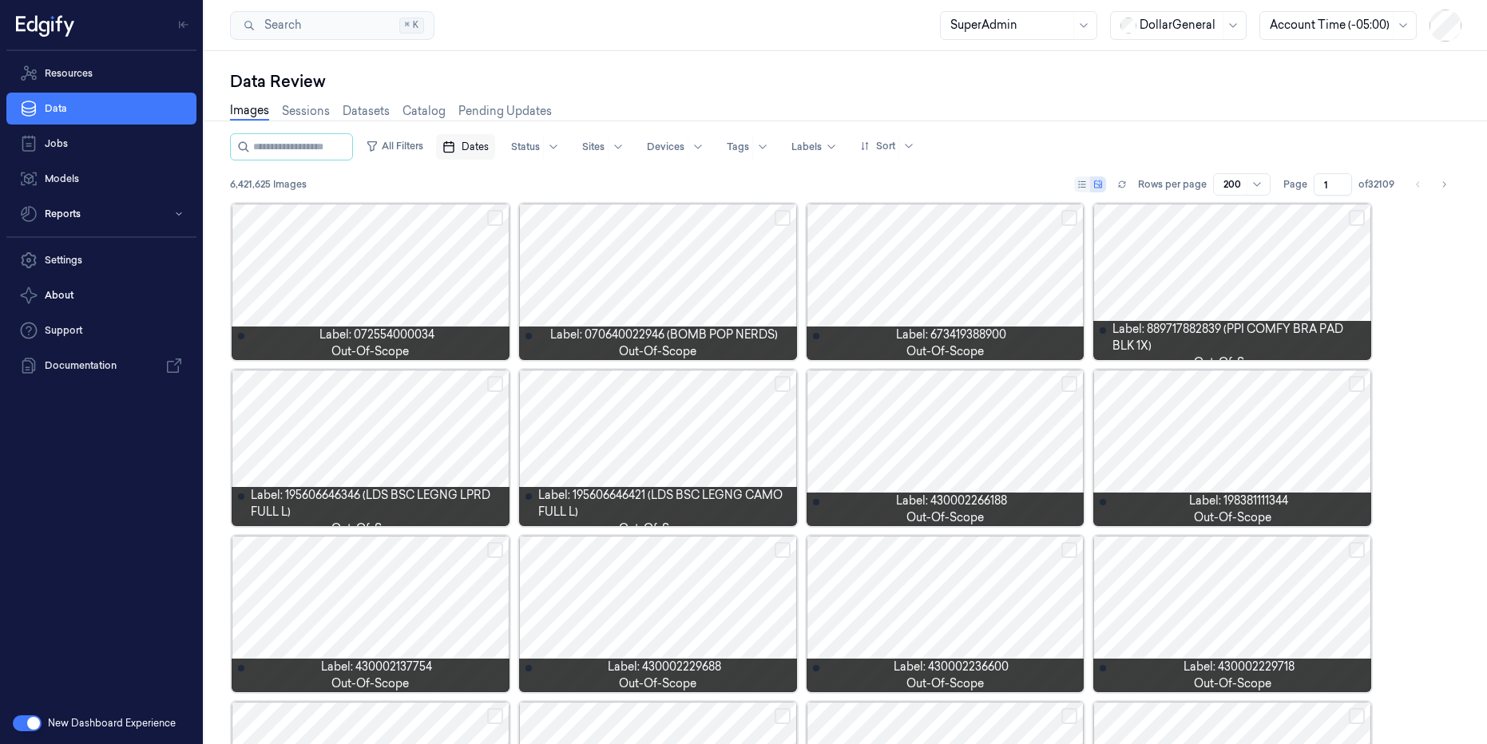
click at [455, 145] on icon "button" at bounding box center [448, 147] width 13 height 13
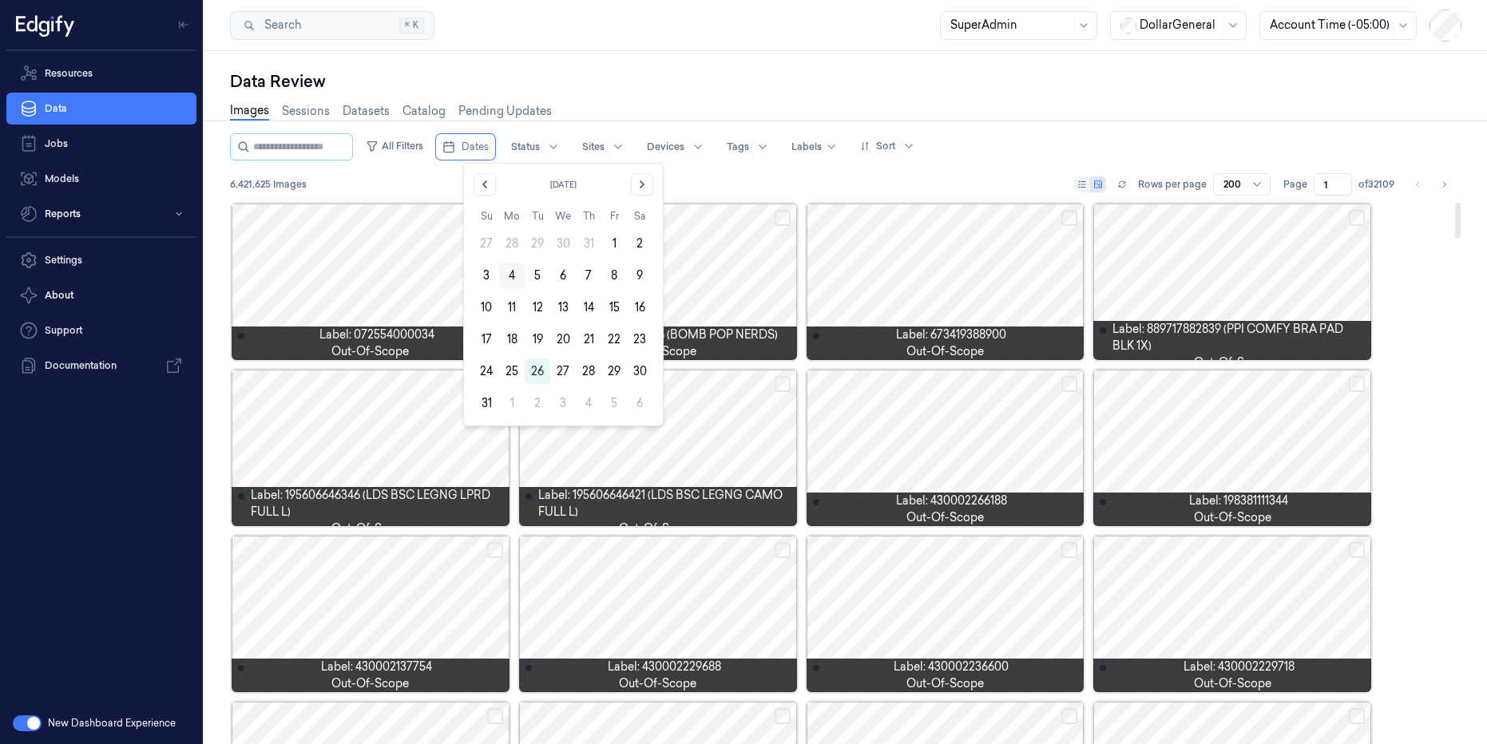
click at [513, 272] on button "4" at bounding box center [512, 276] width 26 height 26
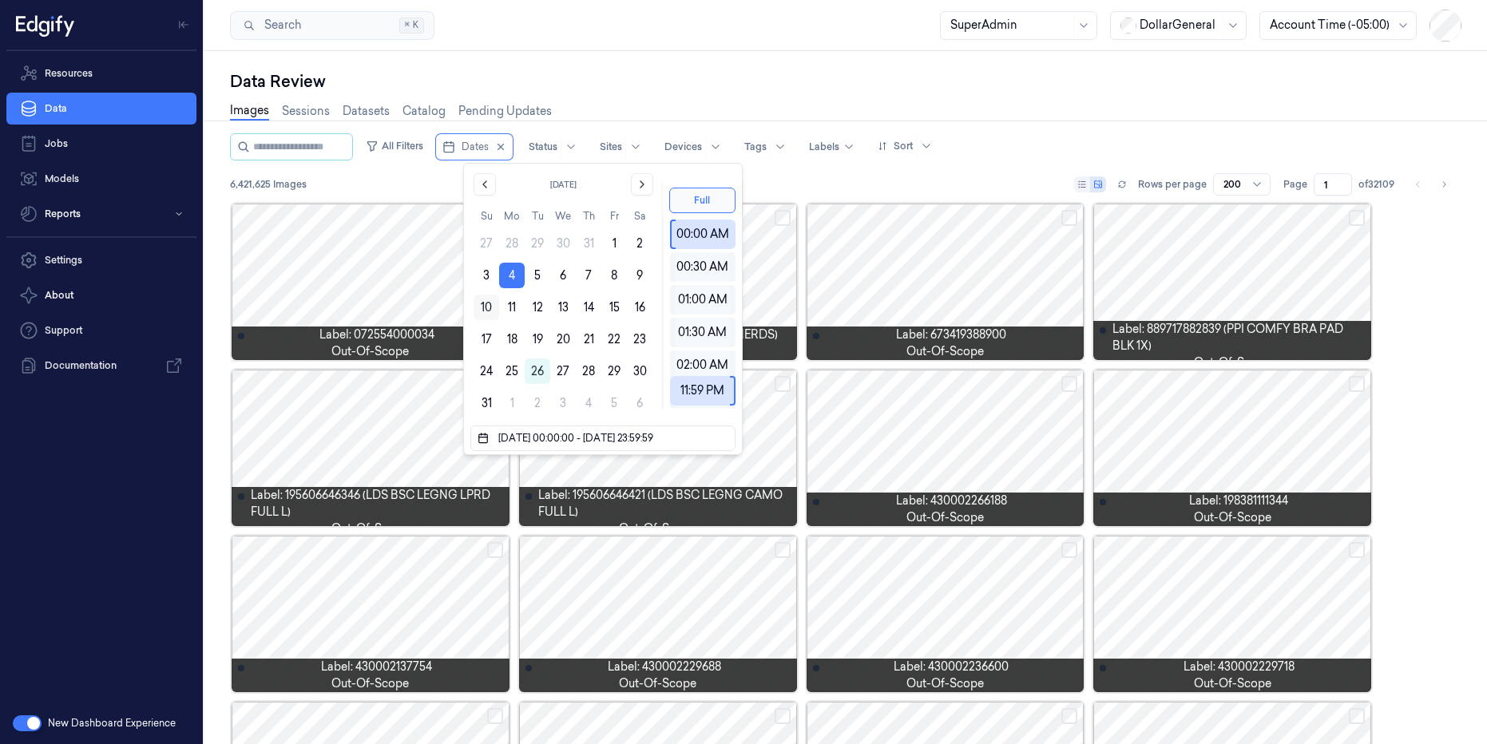
click at [481, 312] on button "10" at bounding box center [487, 308] width 26 height 26
type input "[DATE] 00:00:00 - [DATE] 23:59:59"
click at [802, 33] on div "Search Search... ⌘ K SuperAdmin DollarGeneral Account Time (-05:00)" at bounding box center [845, 25] width 1283 height 51
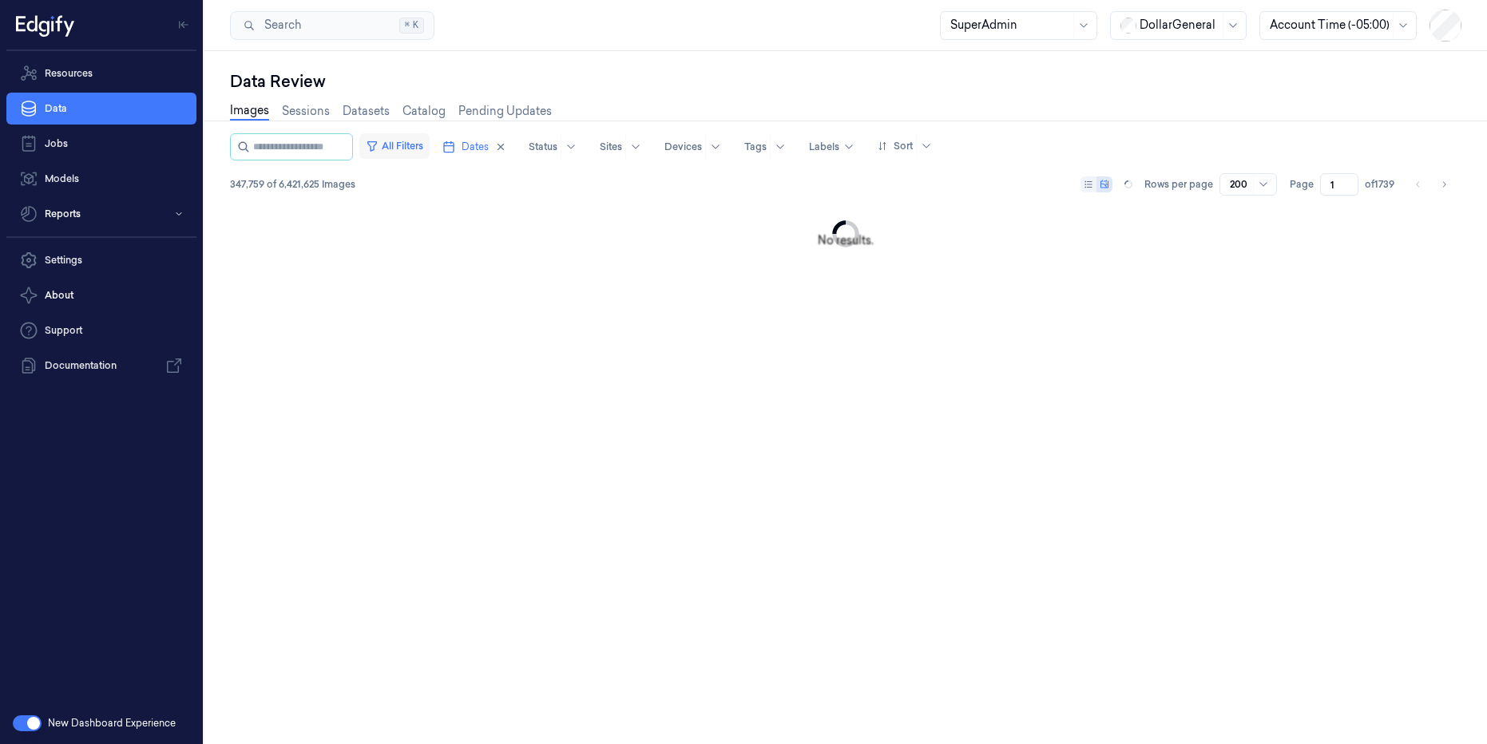
click at [411, 140] on button "All Filters" at bounding box center [394, 146] width 70 height 26
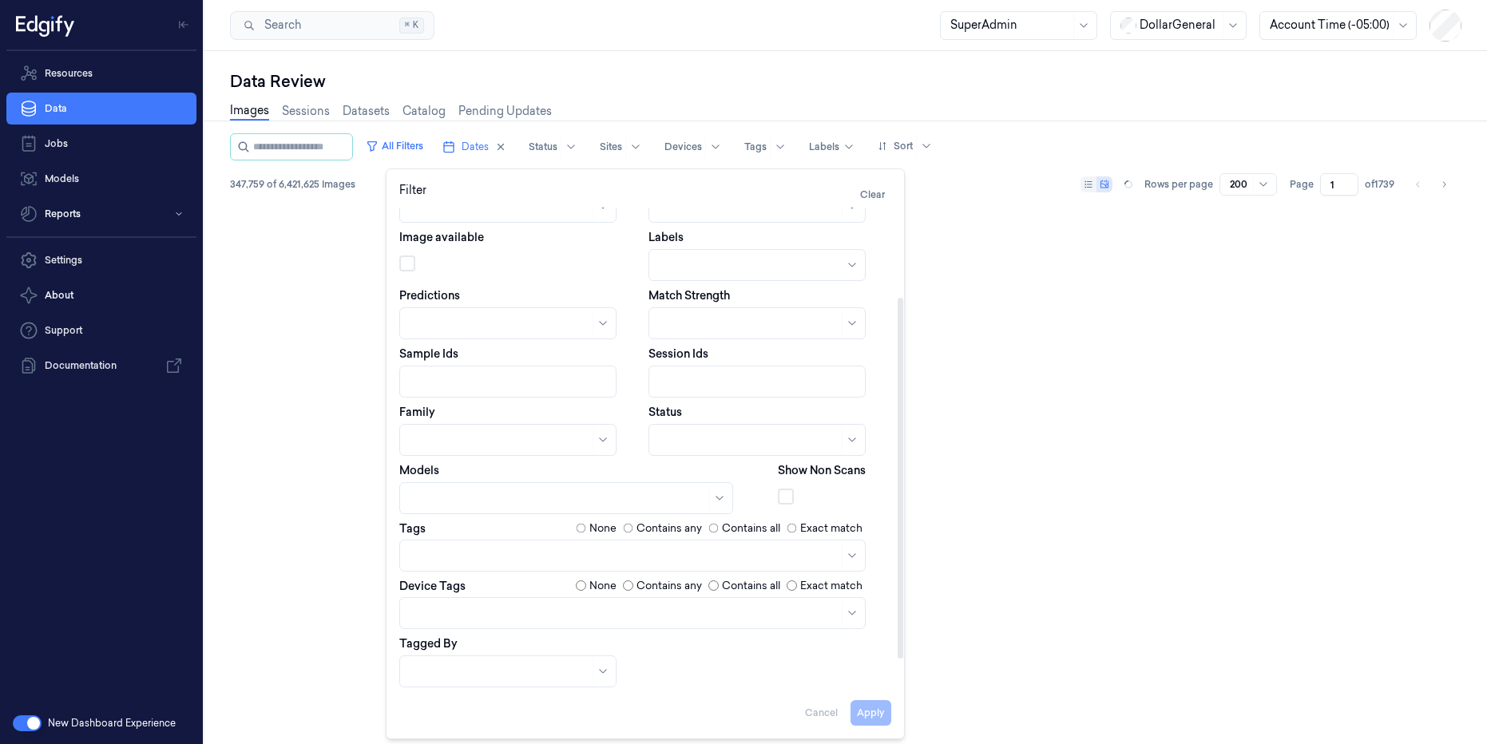
scroll to position [157, 0]
click at [639, 55] on div "Data Review Images Sessions Datasets Catalog Pending Updates All Filters Dates …" at bounding box center [845, 397] width 1283 height 693
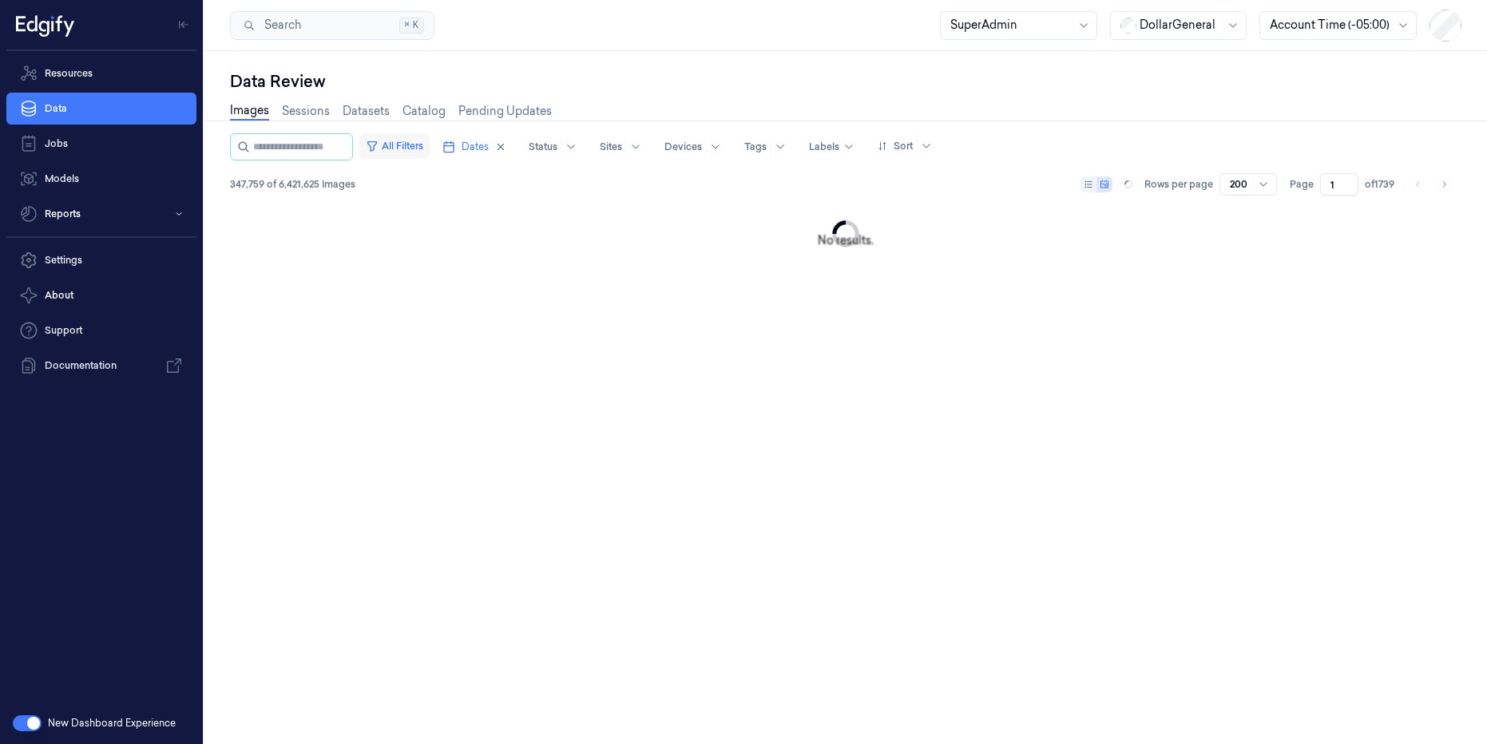
click at [410, 140] on button "All Filters" at bounding box center [394, 146] width 70 height 26
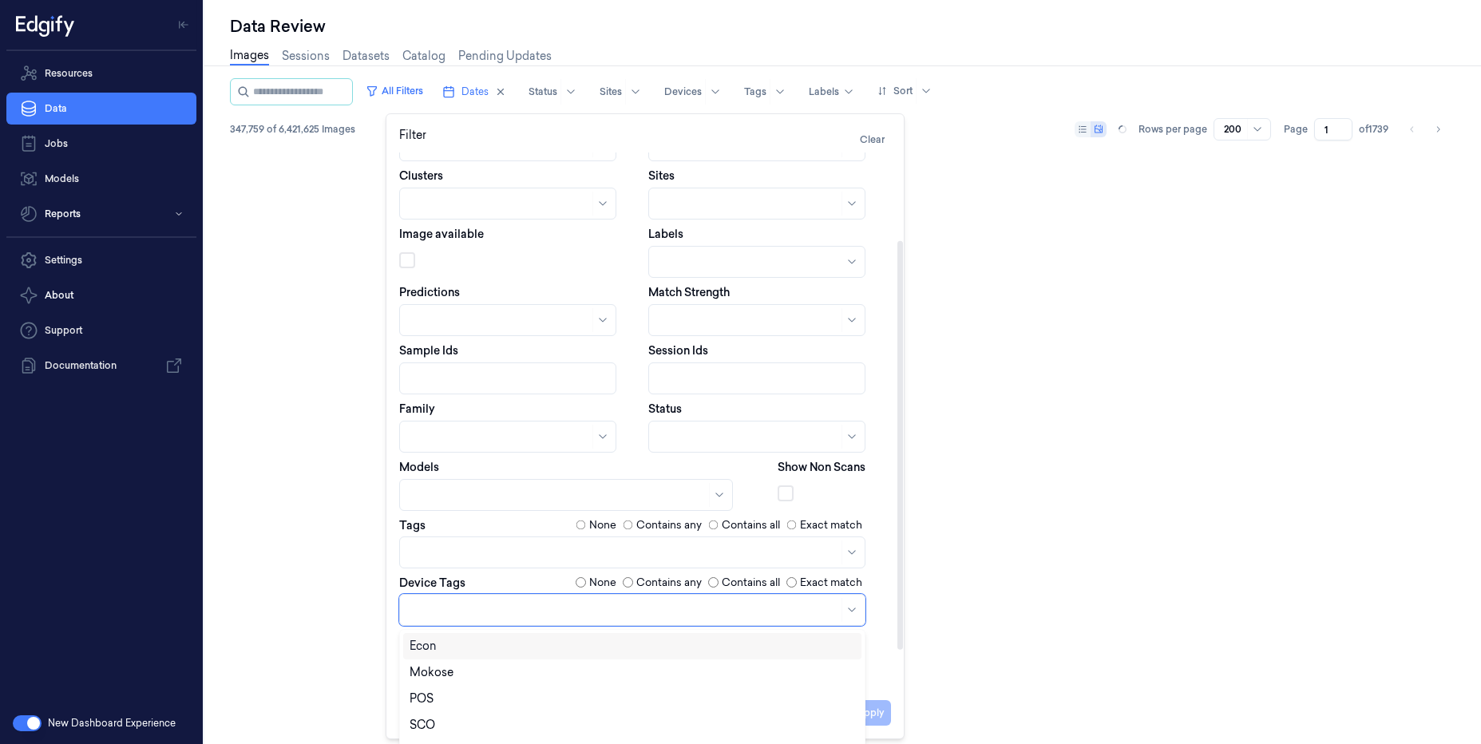
scroll to position [111, 0]
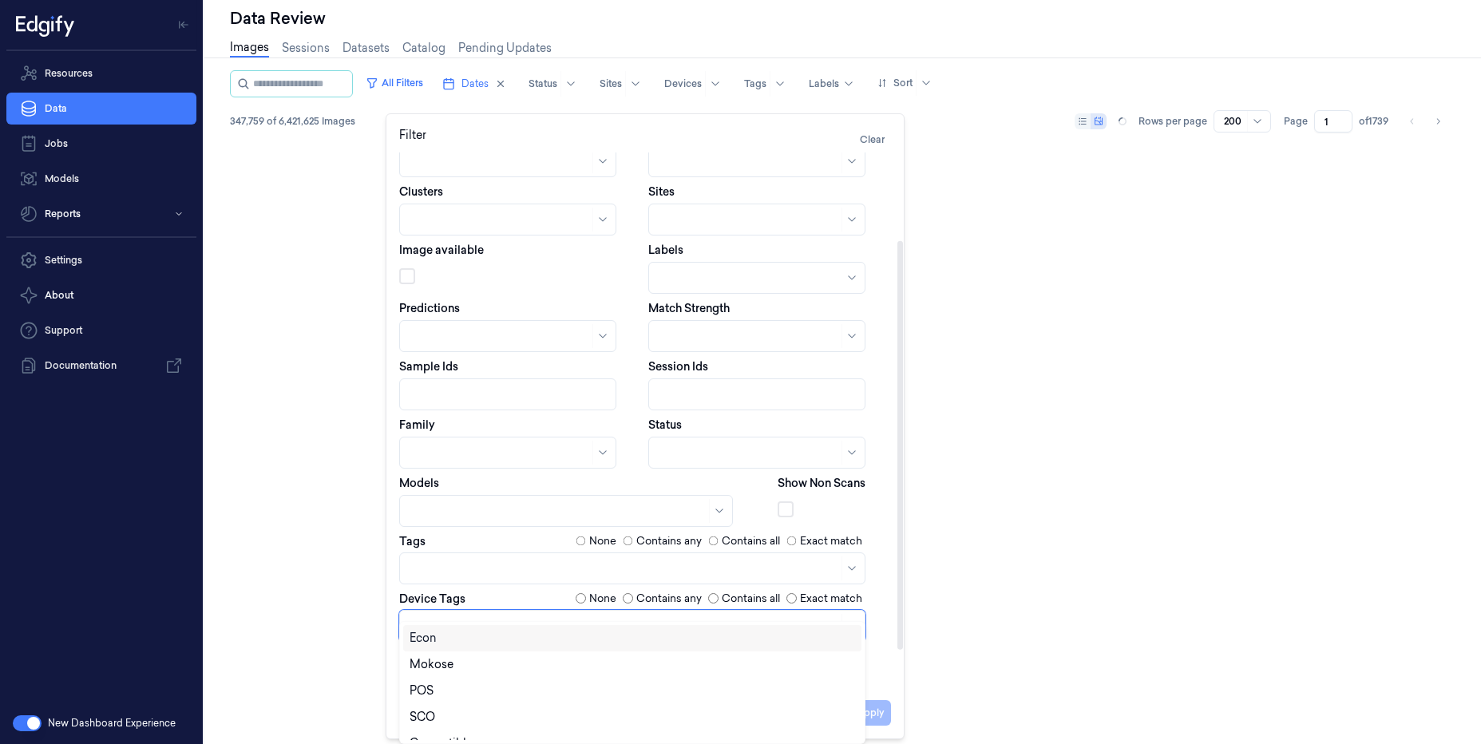
click at [660, 617] on div at bounding box center [624, 625] width 429 height 17
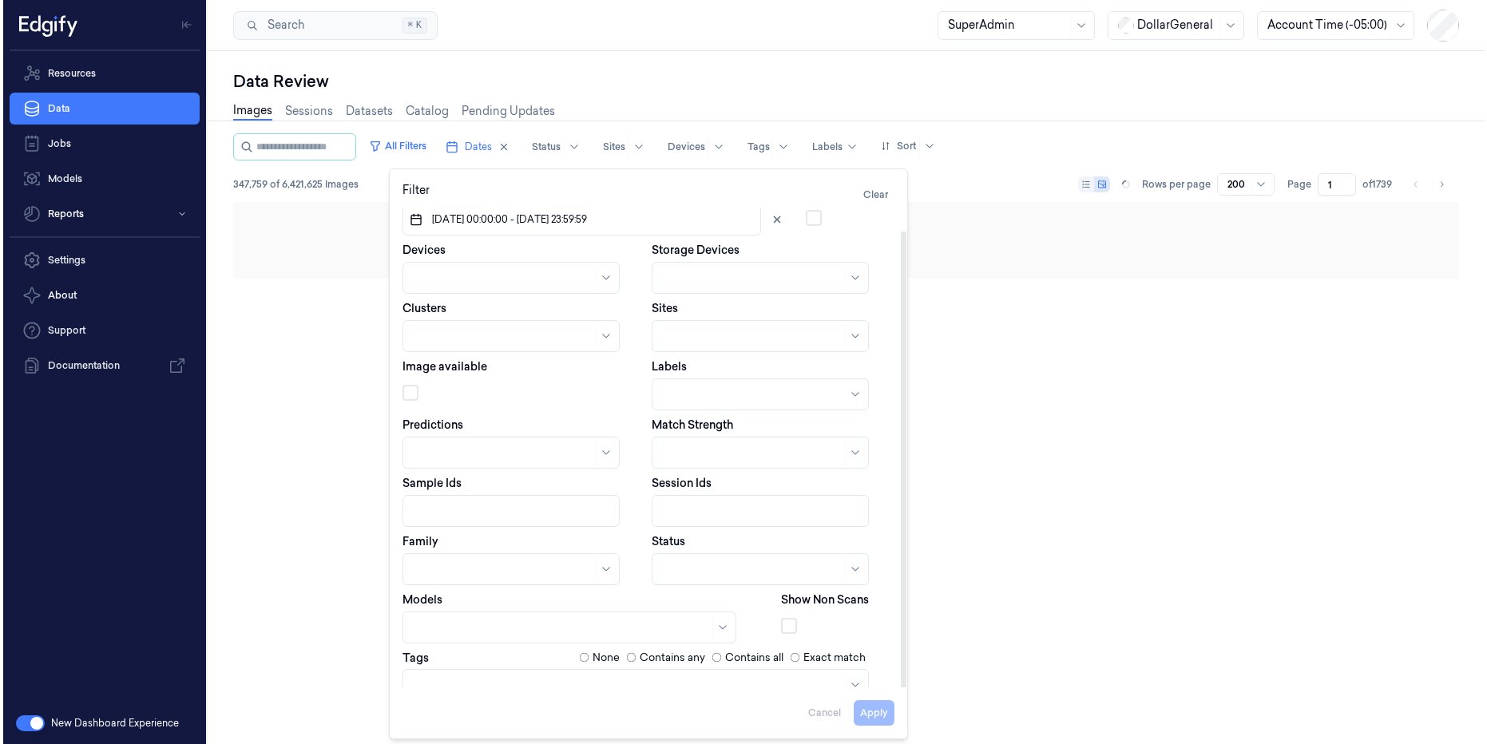
scroll to position [0, 0]
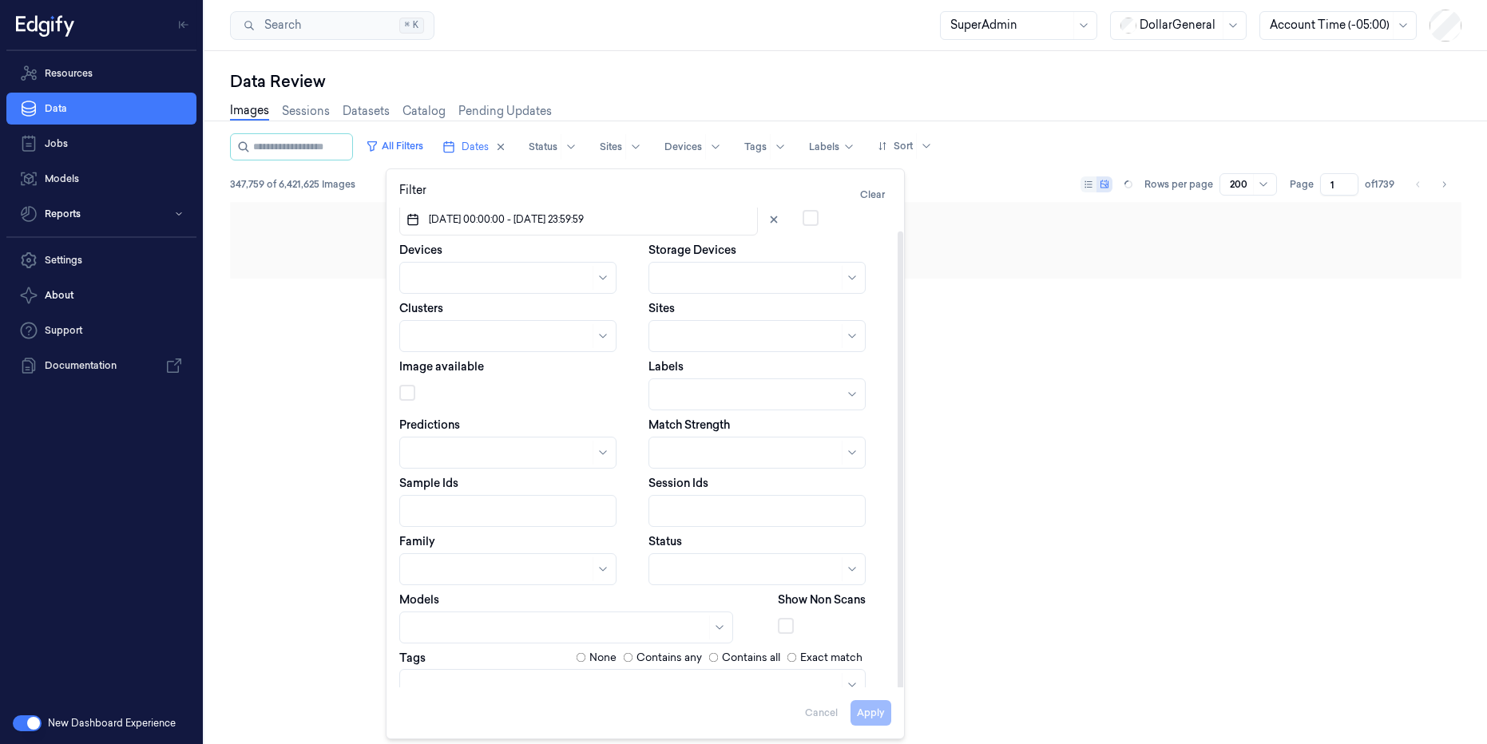
click at [987, 70] on div "Data Review Images Sessions Datasets Catalog Pending Updates All Filters Dates …" at bounding box center [845, 407] width 1231 height 674
